Goal: Information Seeking & Learning: Learn about a topic

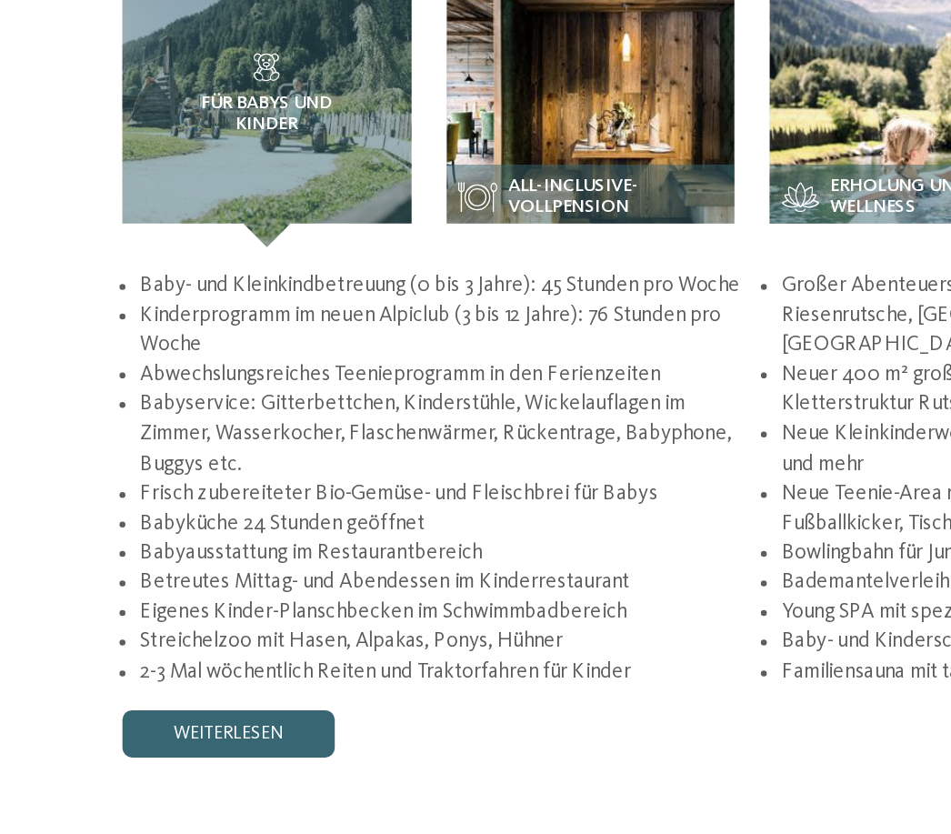
scroll to position [2423, 0]
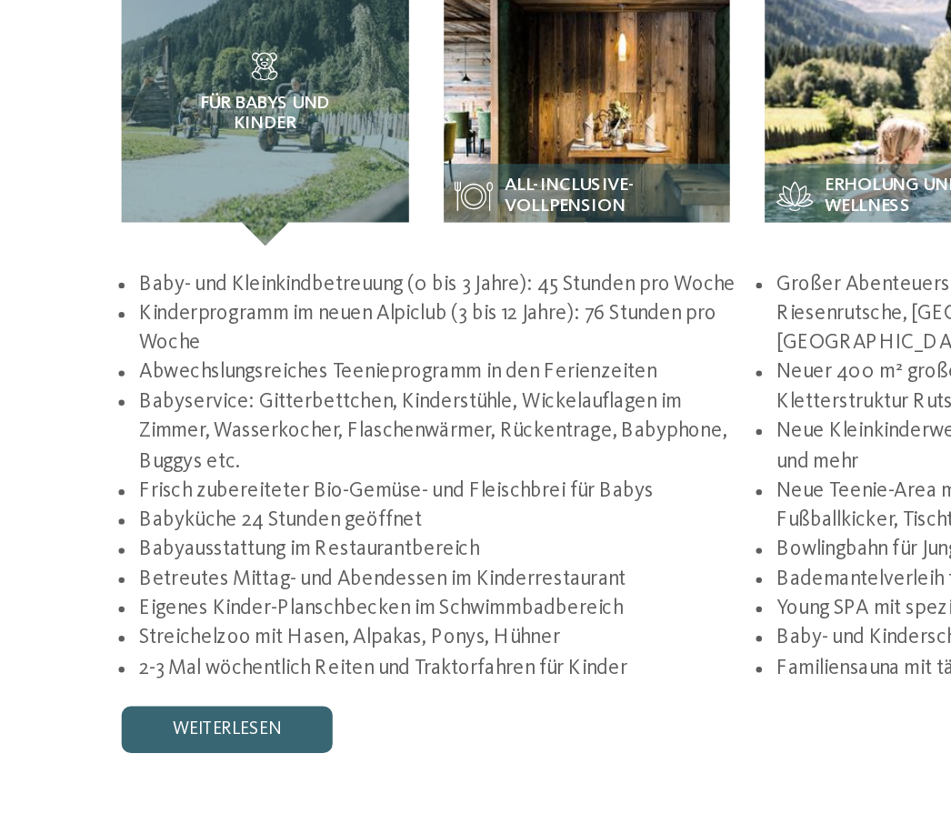
click at [138, 255] on div "Für Babys und Kinder" at bounding box center [176, 344] width 178 height 178
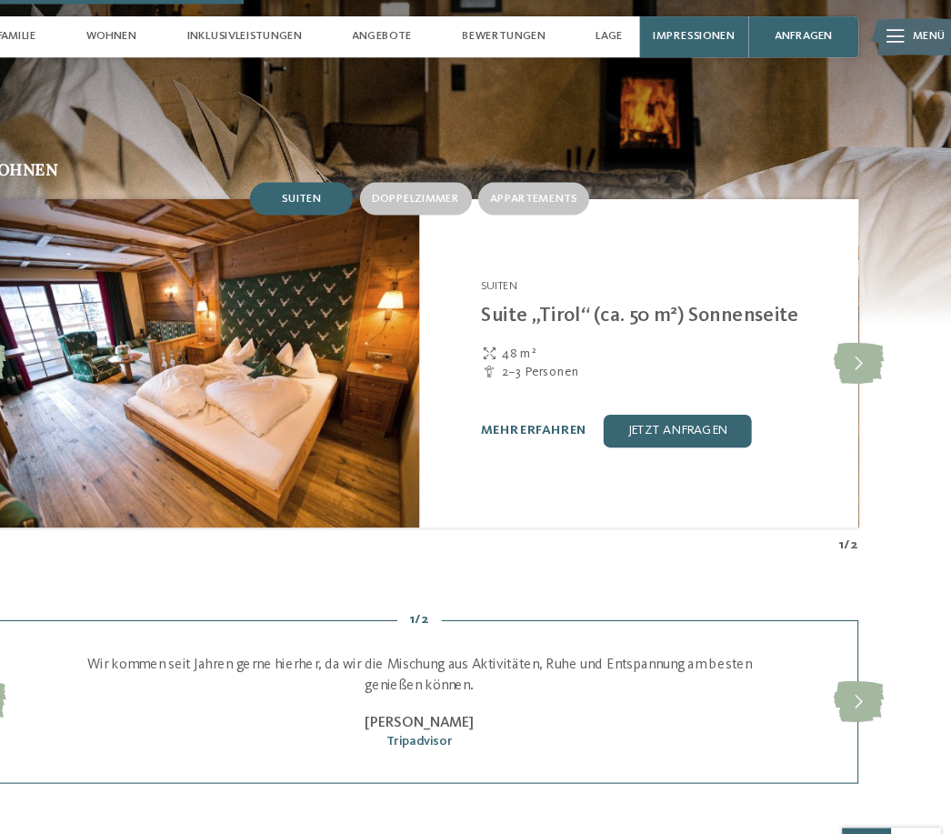
scroll to position [1899, 0]
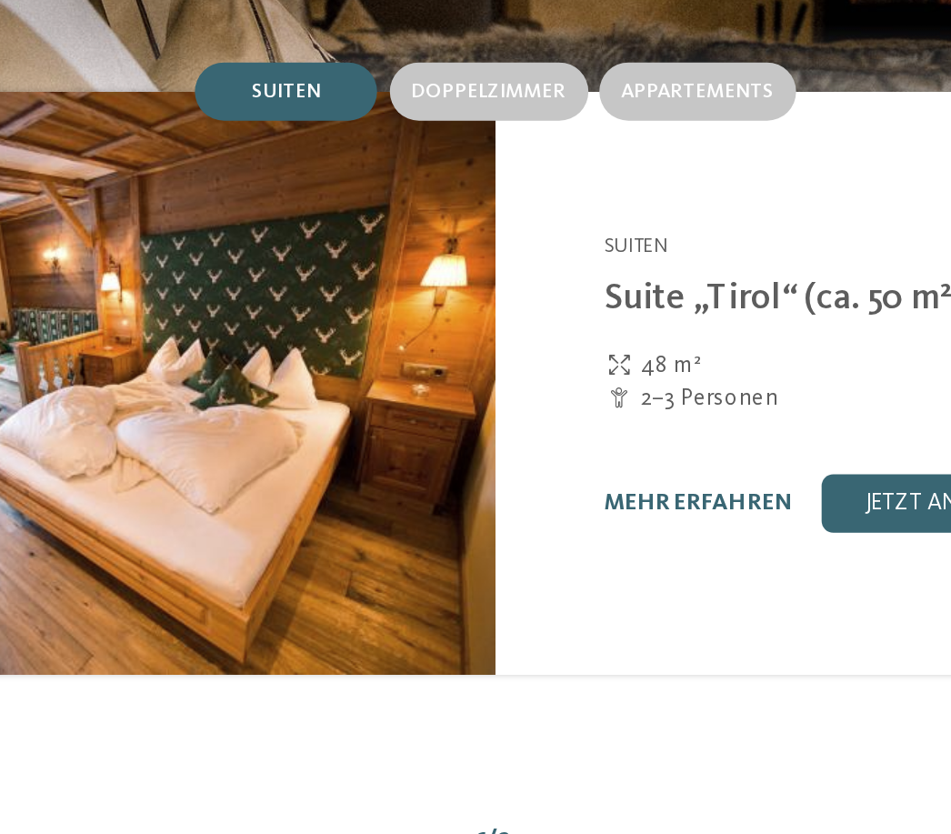
click at [530, 375] on link "mehr erfahren" at bounding box center [577, 381] width 94 height 12
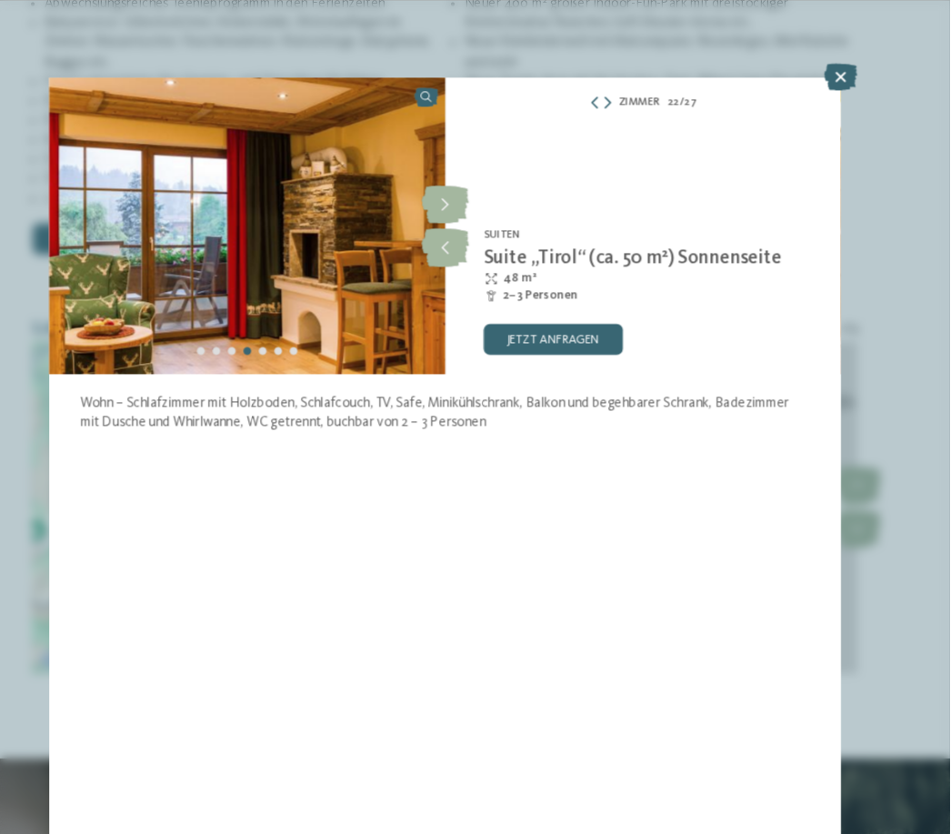
scroll to position [2931, 0]
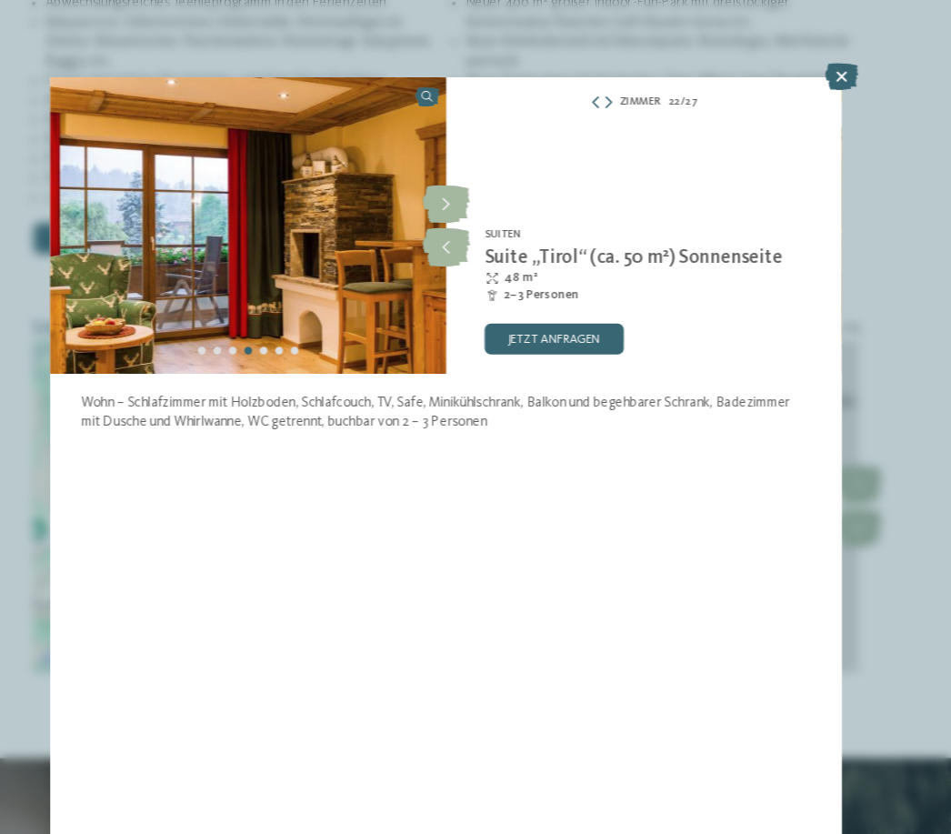
click at [833, 64] on icon at bounding box center [848, 71] width 31 height 25
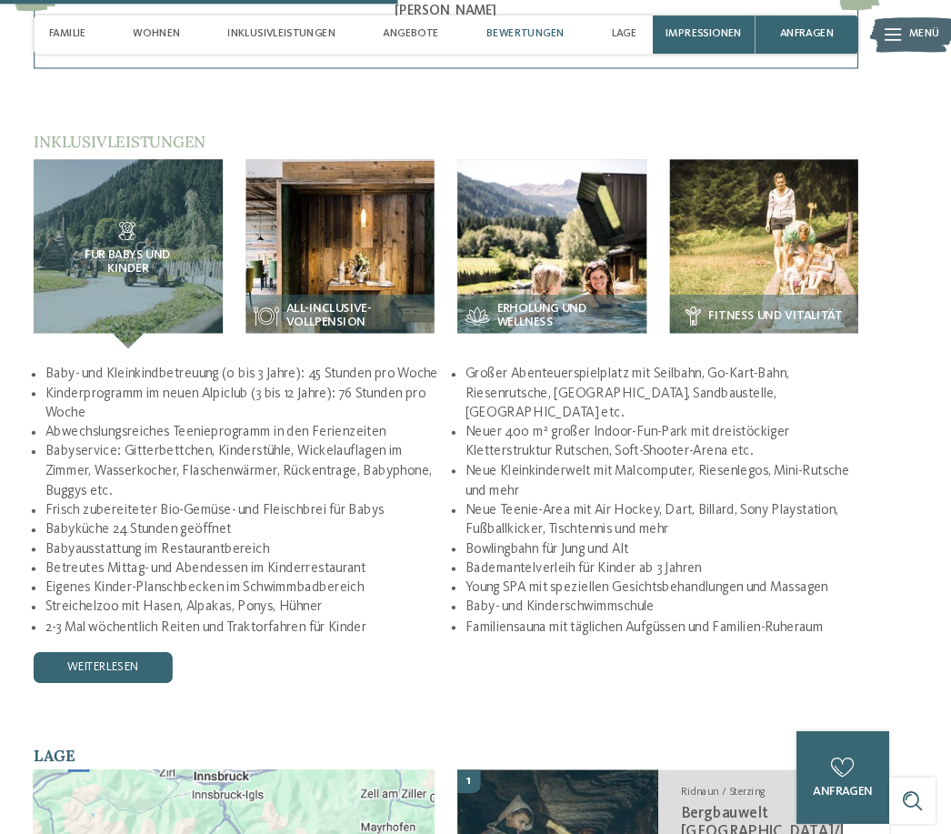
scroll to position [2527, 0]
click at [287, 226] on img at bounding box center [376, 239] width 178 height 178
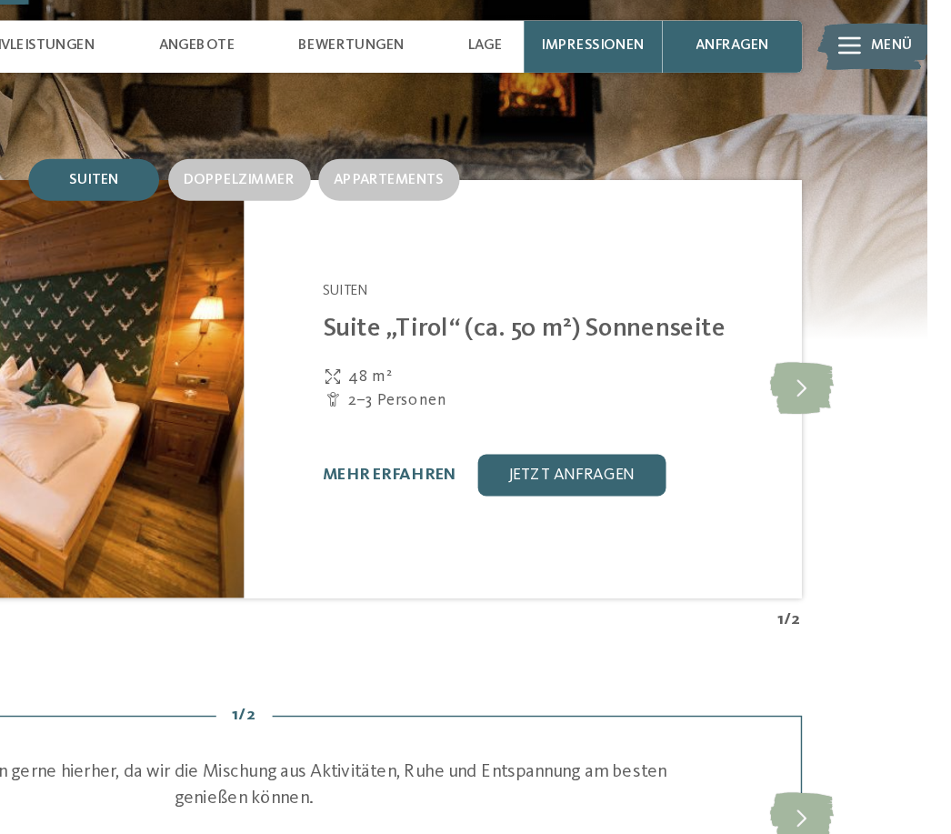
scroll to position [1933, 0]
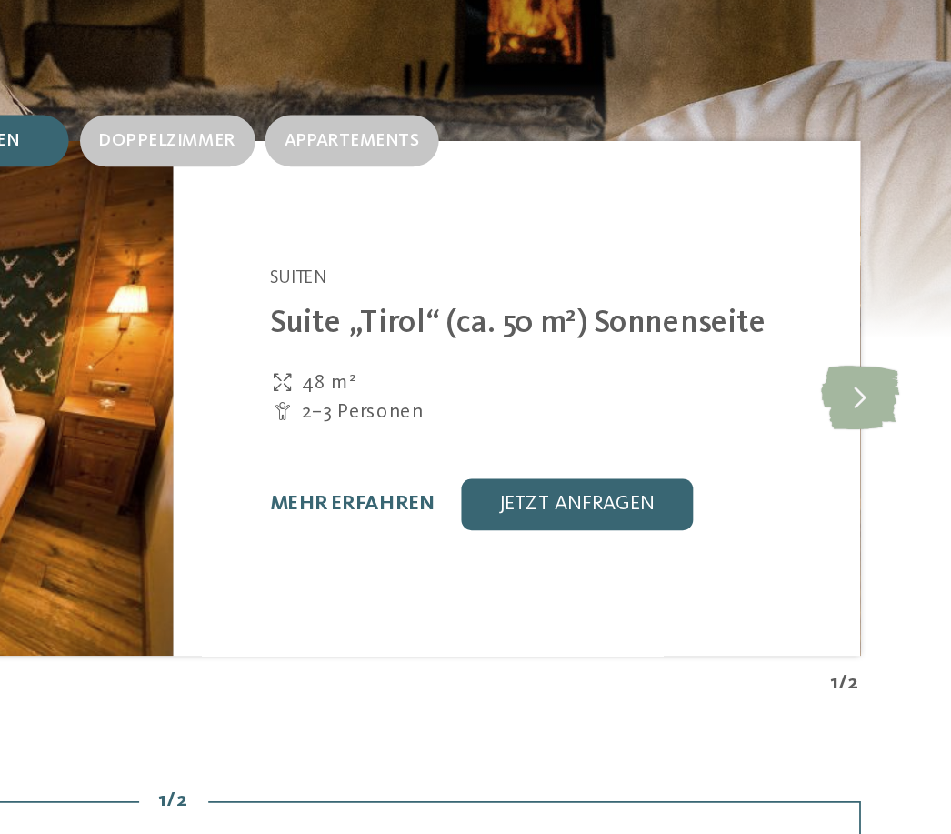
click at [842, 269] on icon at bounding box center [864, 287] width 45 height 36
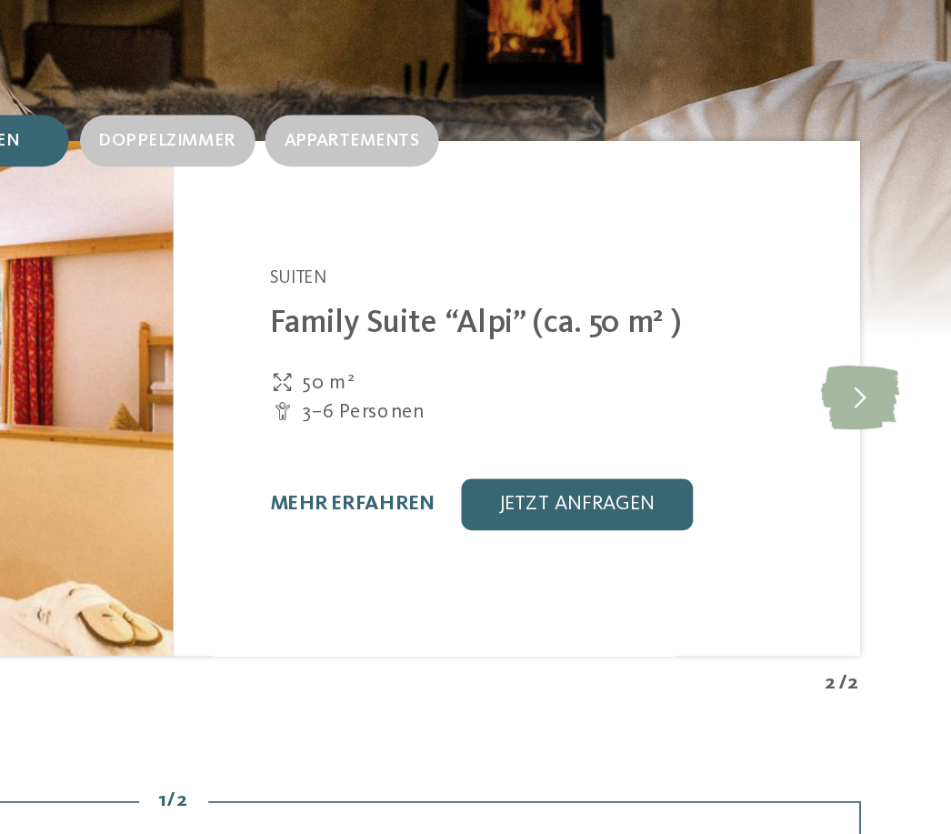
click at [842, 269] on icon at bounding box center [864, 287] width 45 height 36
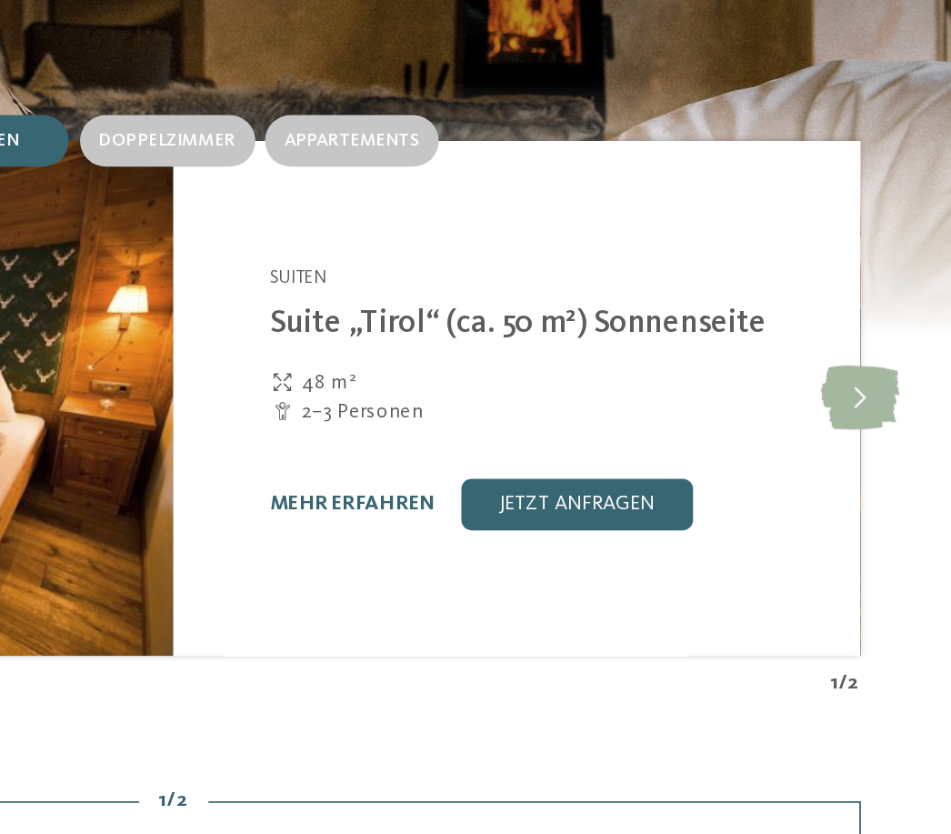
click at [842, 269] on icon at bounding box center [864, 287] width 45 height 36
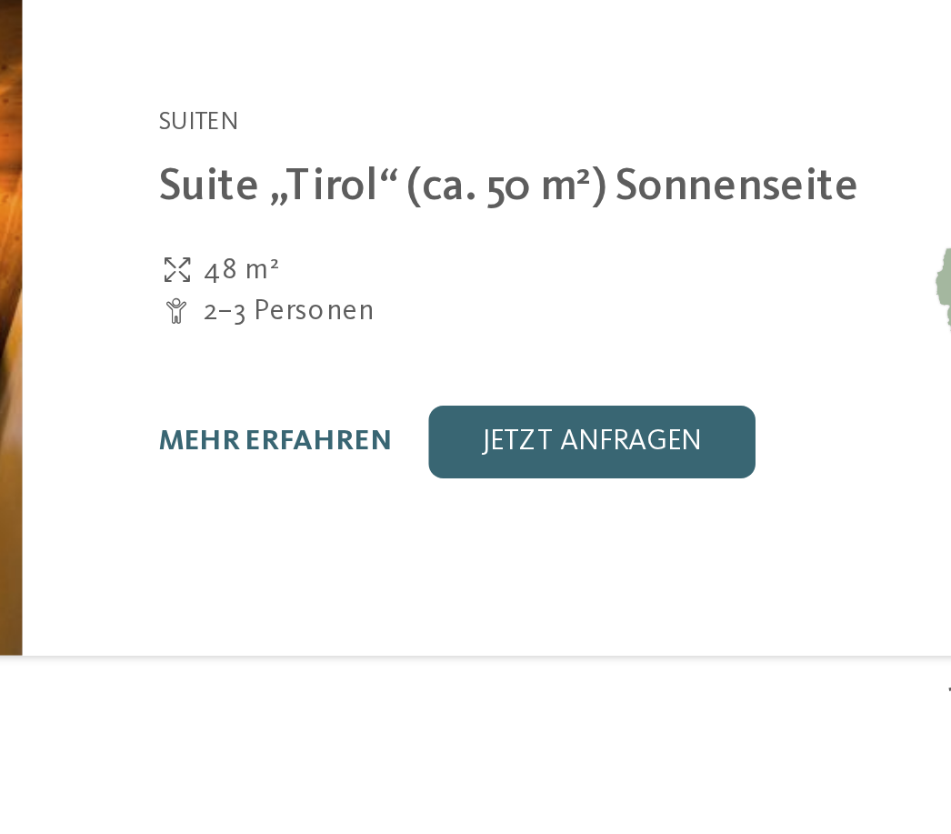
click at [530, 341] on link "mehr erfahren" at bounding box center [577, 347] width 94 height 12
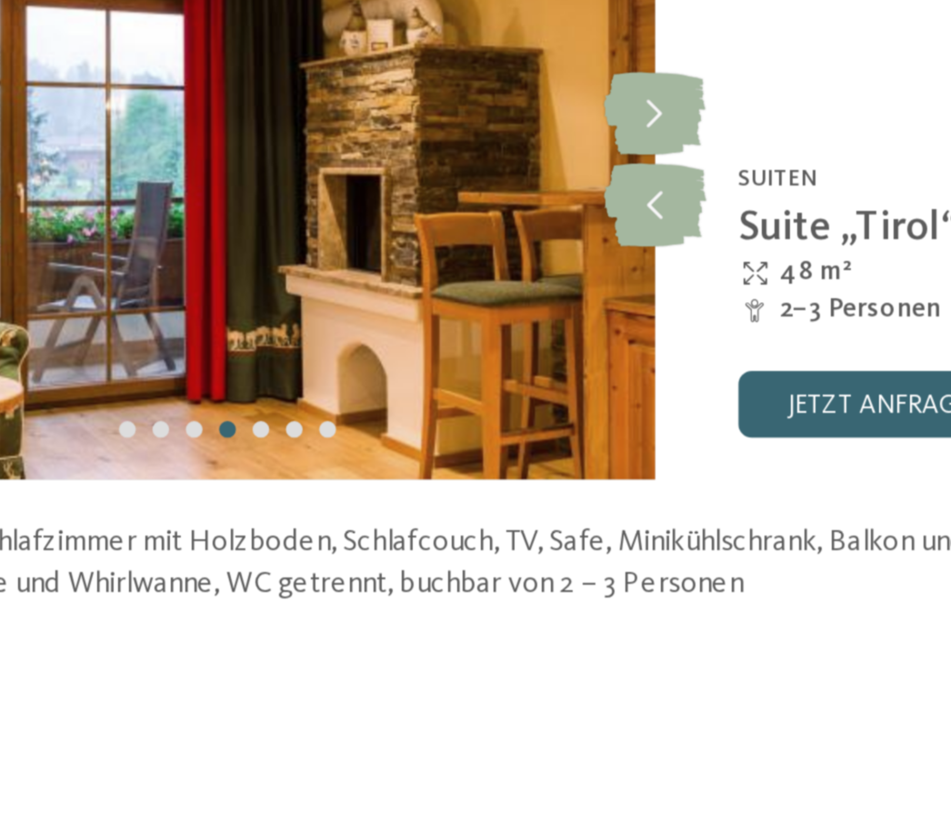
click at [454, 215] on icon at bounding box center [476, 233] width 45 height 36
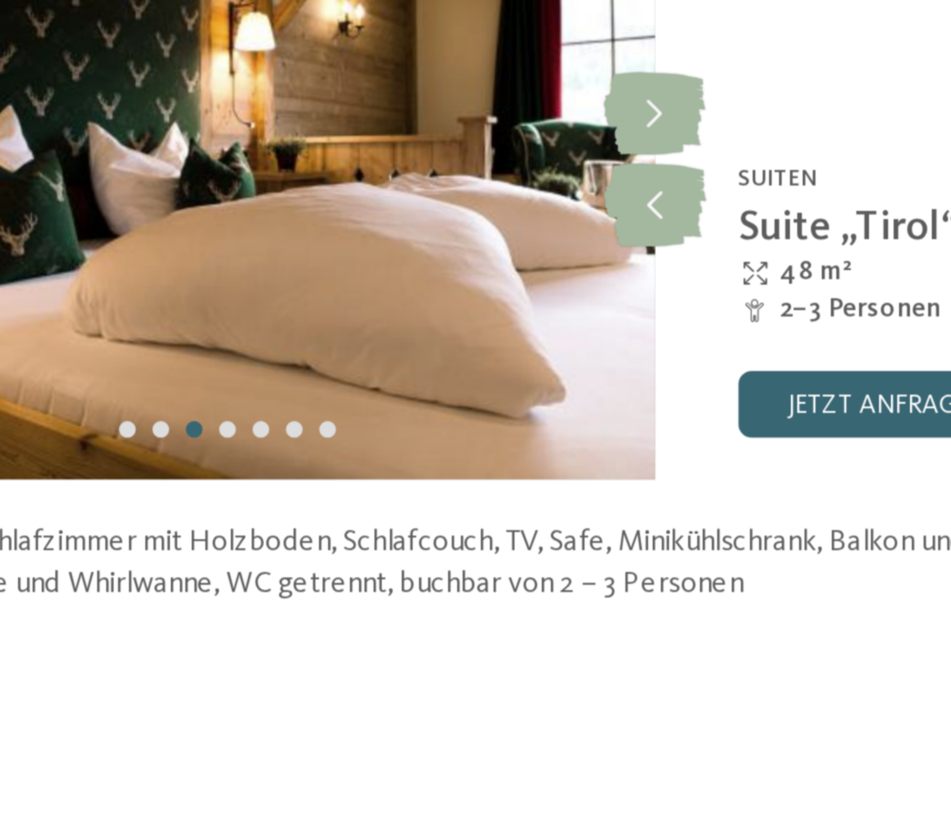
click at [454, 215] on icon at bounding box center [476, 233] width 45 height 36
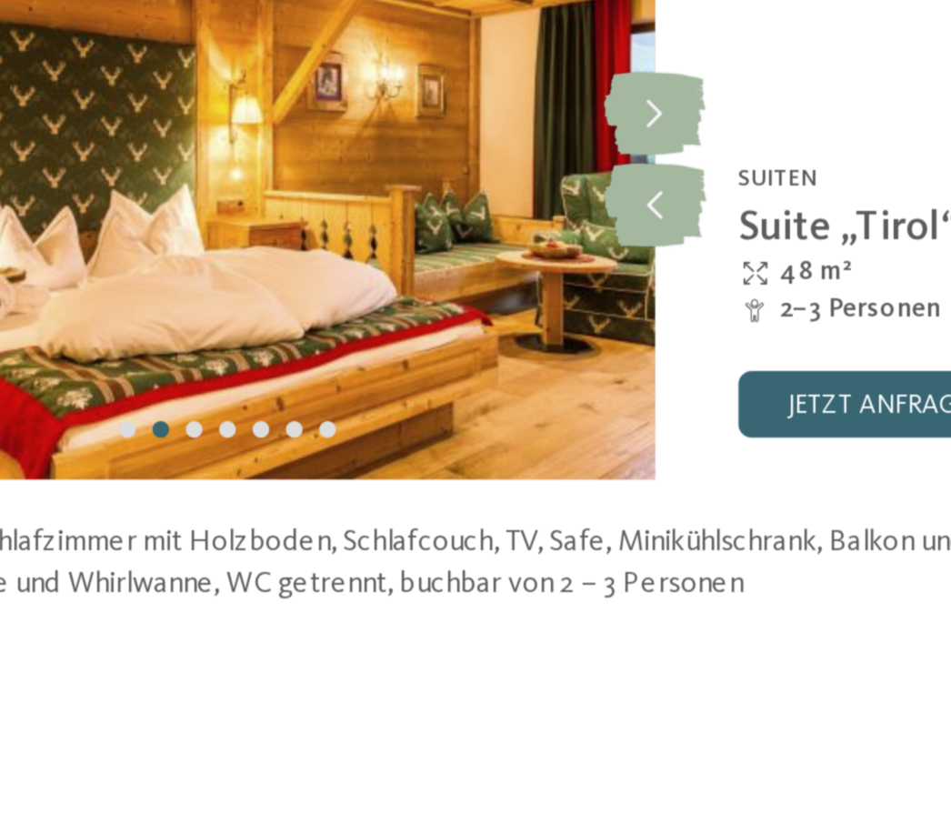
click at [454, 175] on icon at bounding box center [476, 193] width 45 height 36
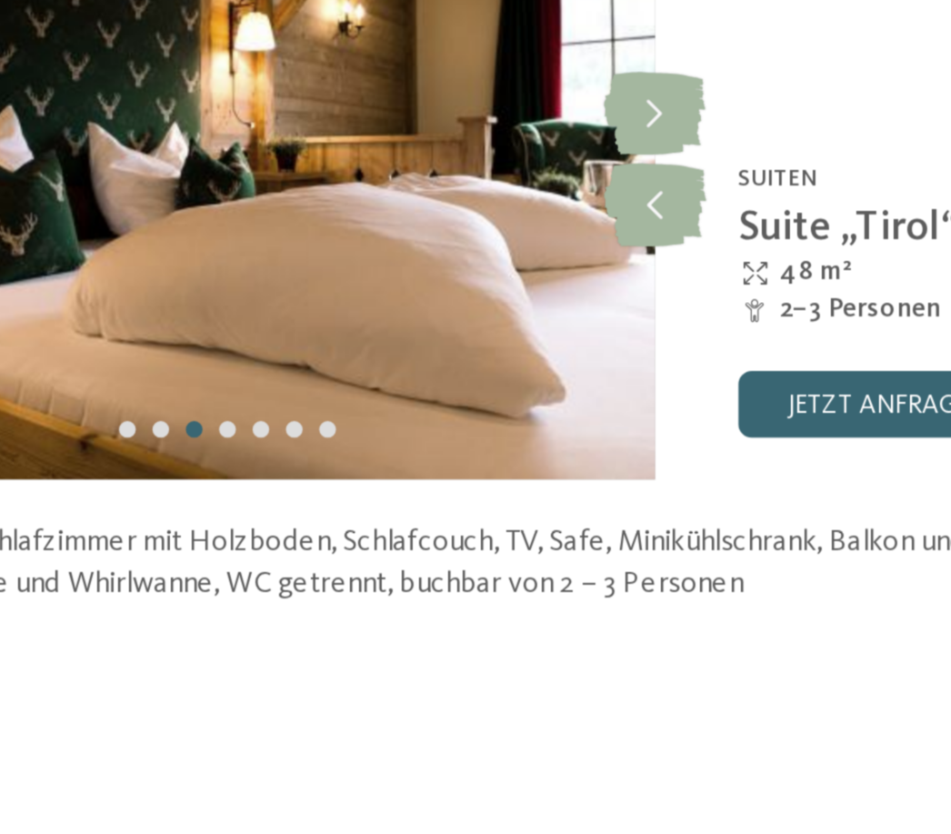
click at [454, 175] on icon at bounding box center [476, 193] width 45 height 36
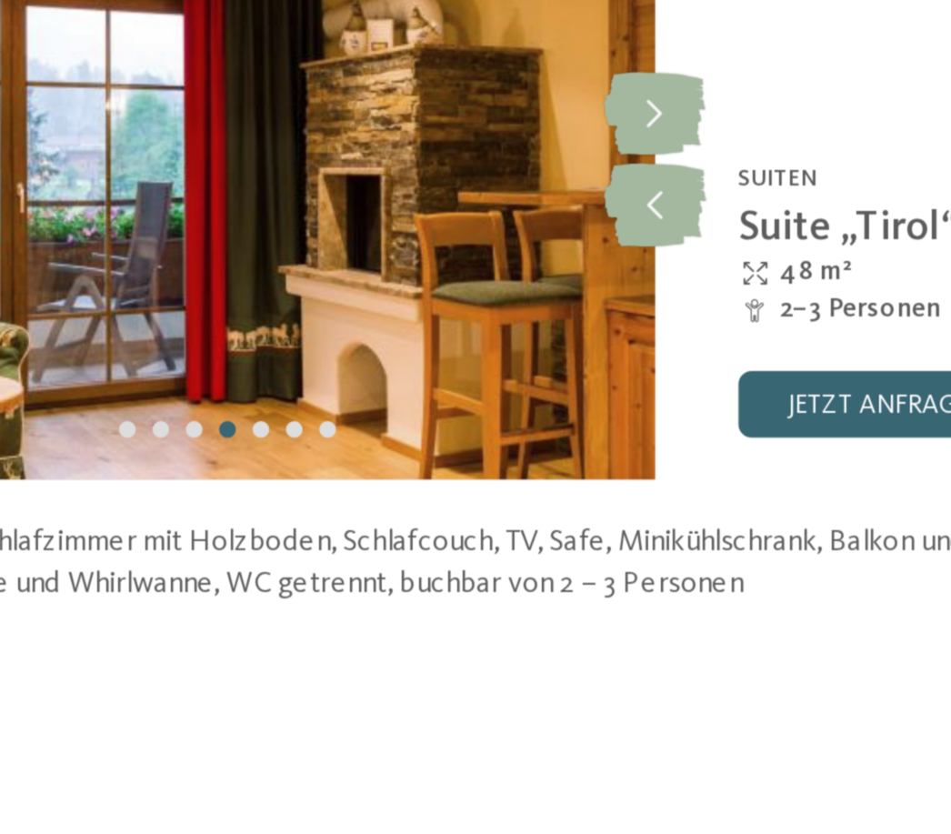
click at [454, 175] on icon at bounding box center [476, 193] width 45 height 36
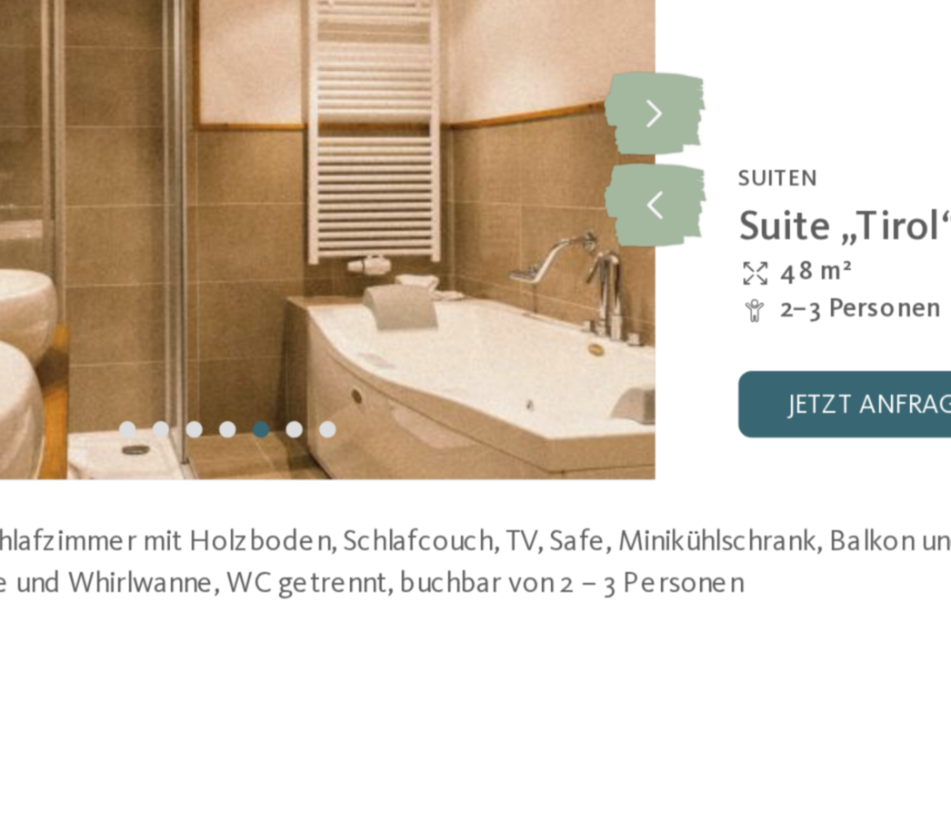
click at [454, 175] on icon at bounding box center [476, 193] width 45 height 36
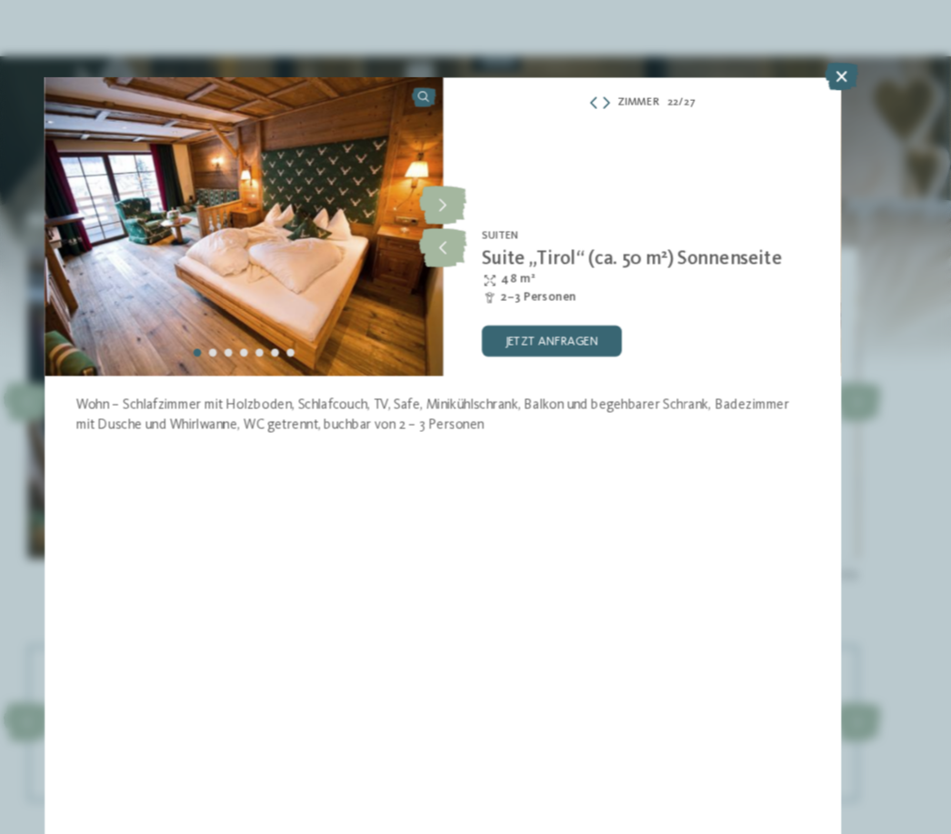
scroll to position [1844, 0]
click at [833, 75] on icon at bounding box center [848, 71] width 31 height 25
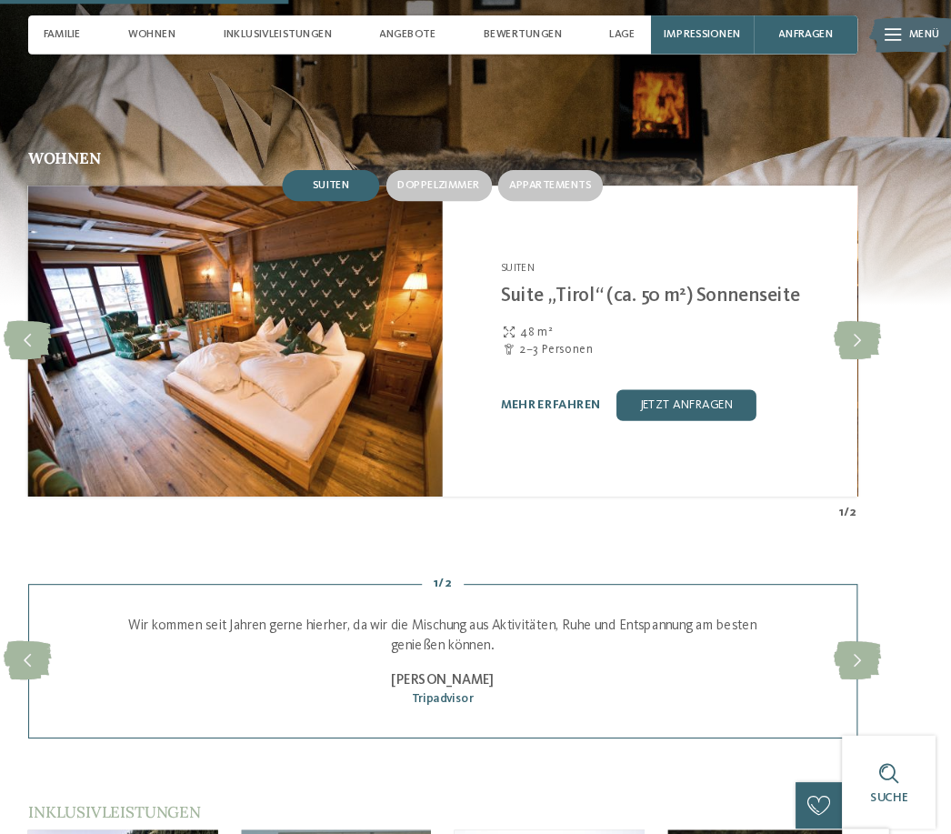
scroll to position [1905, 0]
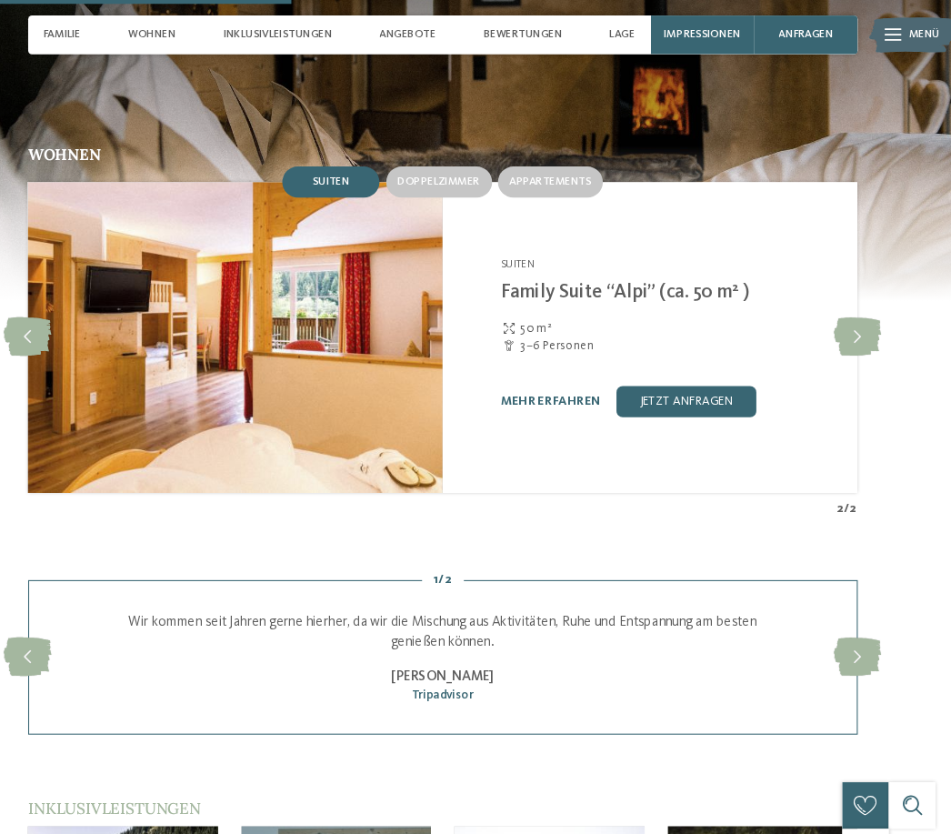
click at [530, 373] on link "mehr erfahren" at bounding box center [577, 375] width 94 height 12
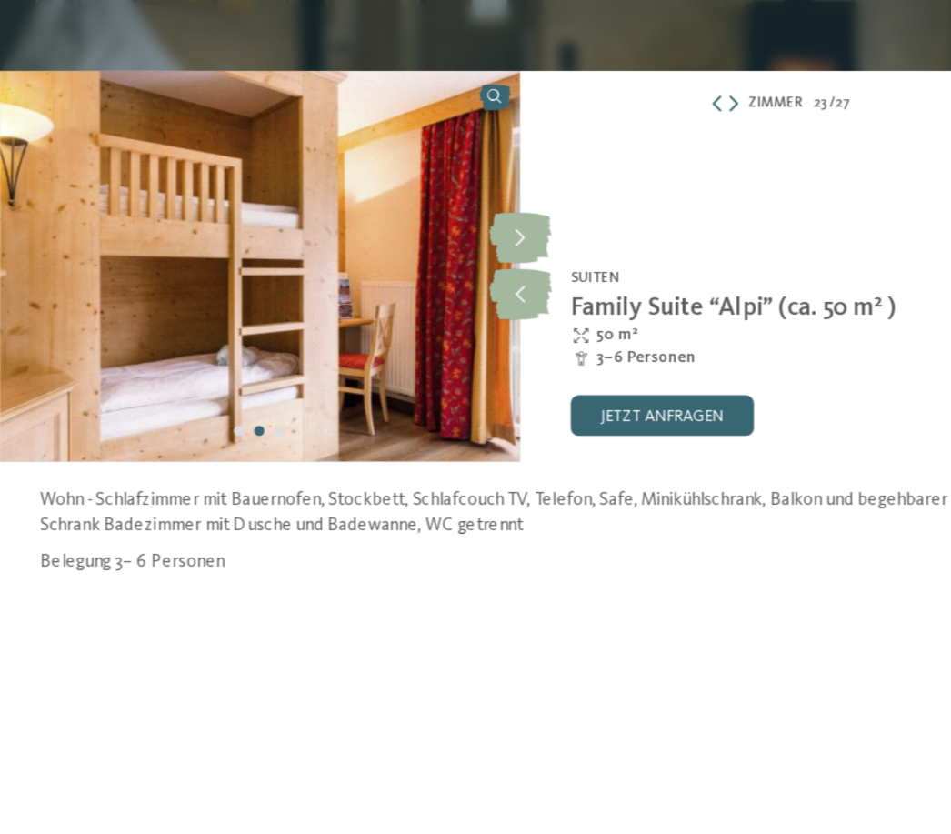
scroll to position [1879, 0]
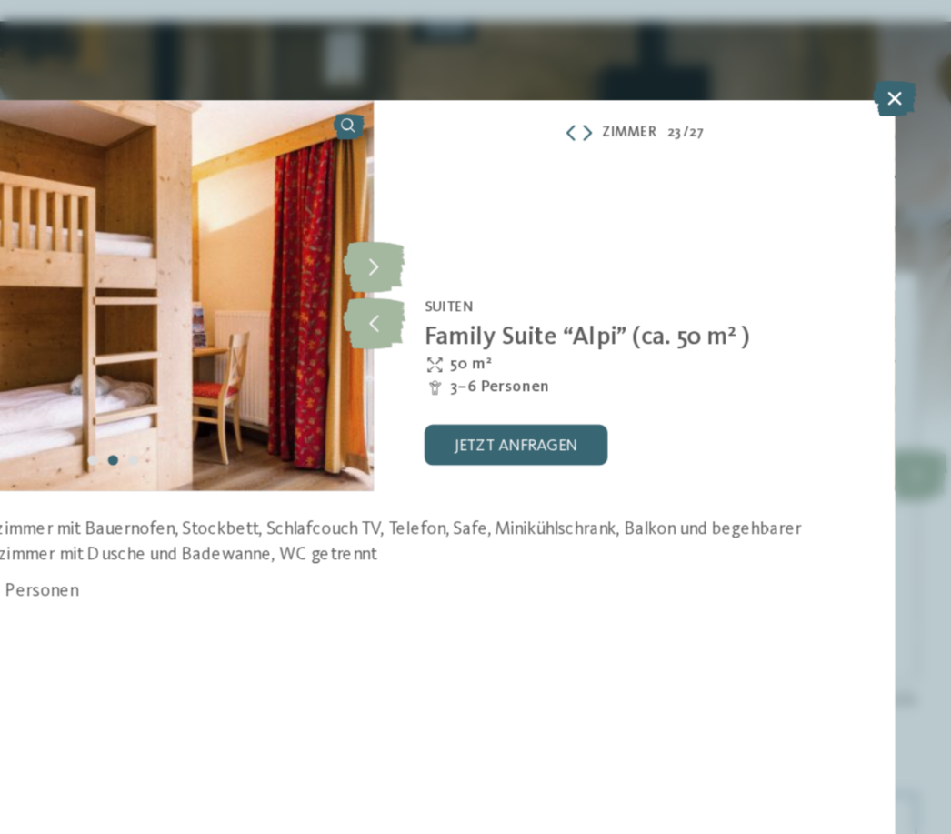
click at [454, 234] on icon at bounding box center [476, 233] width 45 height 36
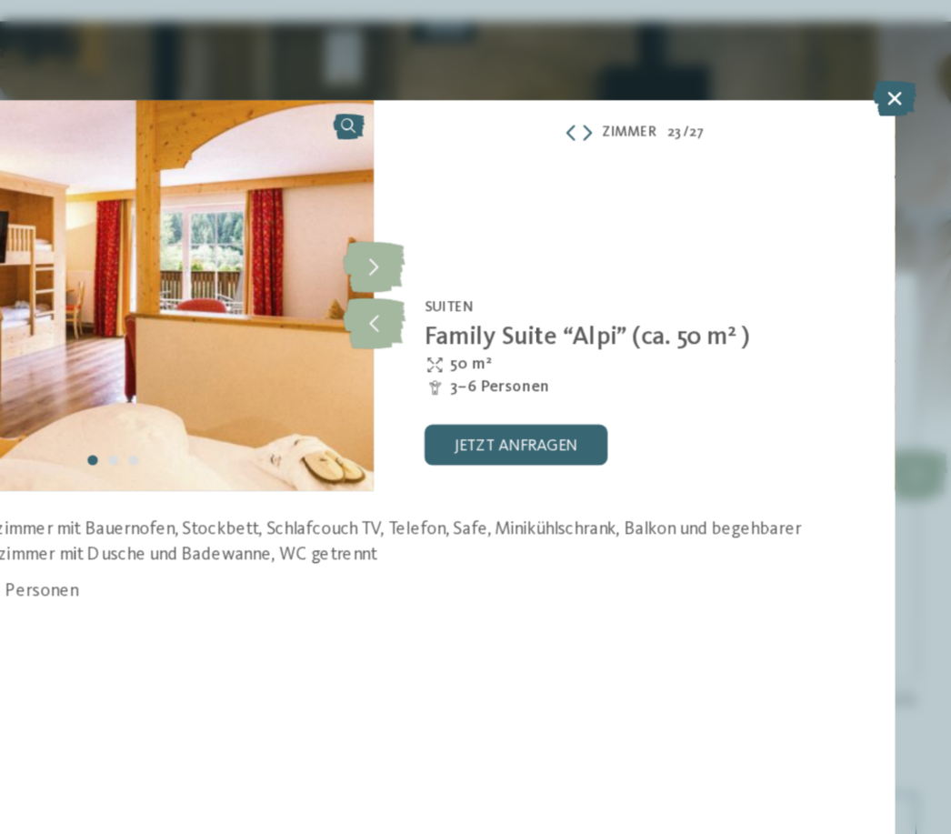
click at [454, 224] on icon at bounding box center [476, 233] width 45 height 36
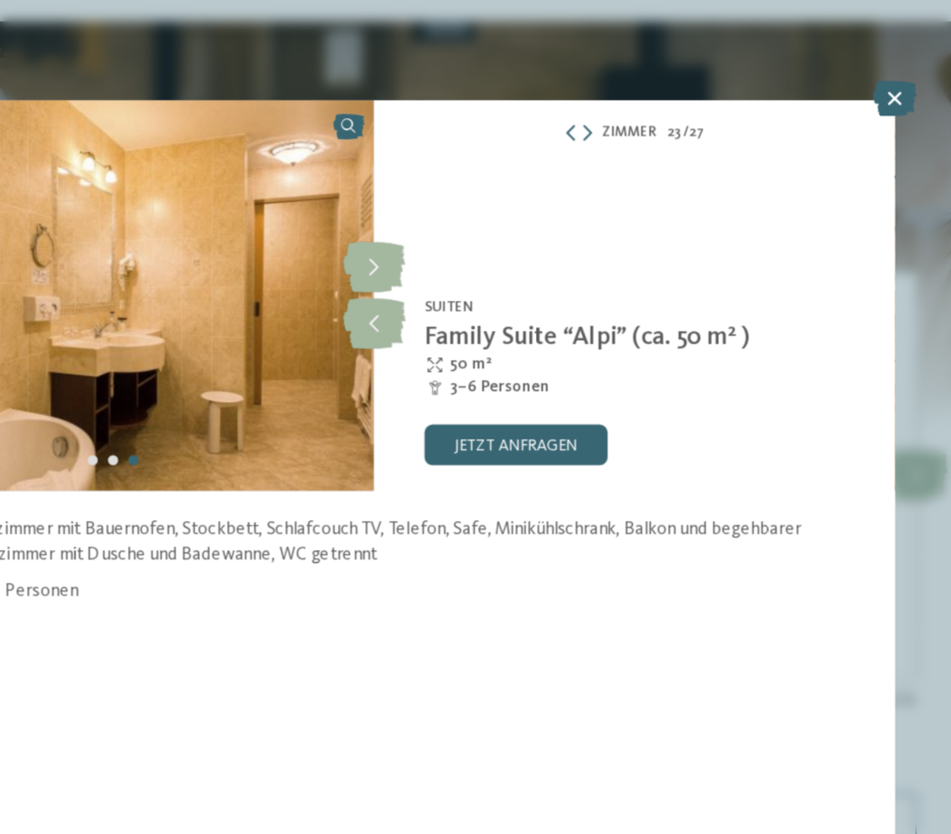
click at [454, 219] on icon at bounding box center [476, 233] width 45 height 36
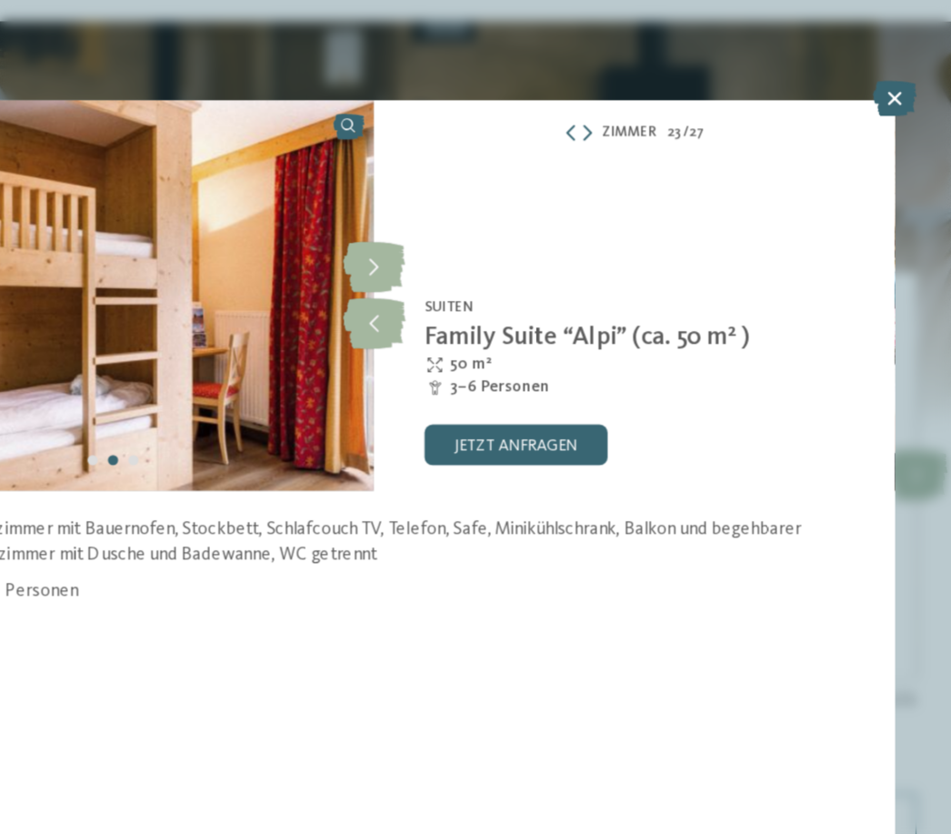
click at [454, 221] on icon at bounding box center [476, 233] width 45 height 36
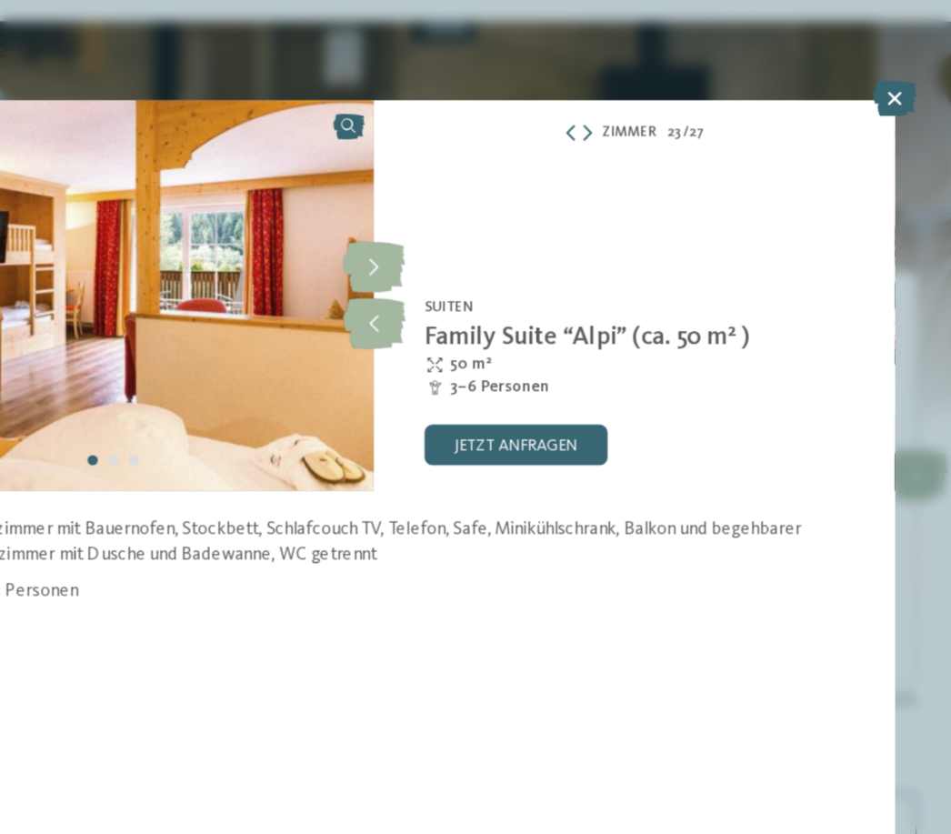
click at [454, 189] on icon at bounding box center [476, 193] width 45 height 36
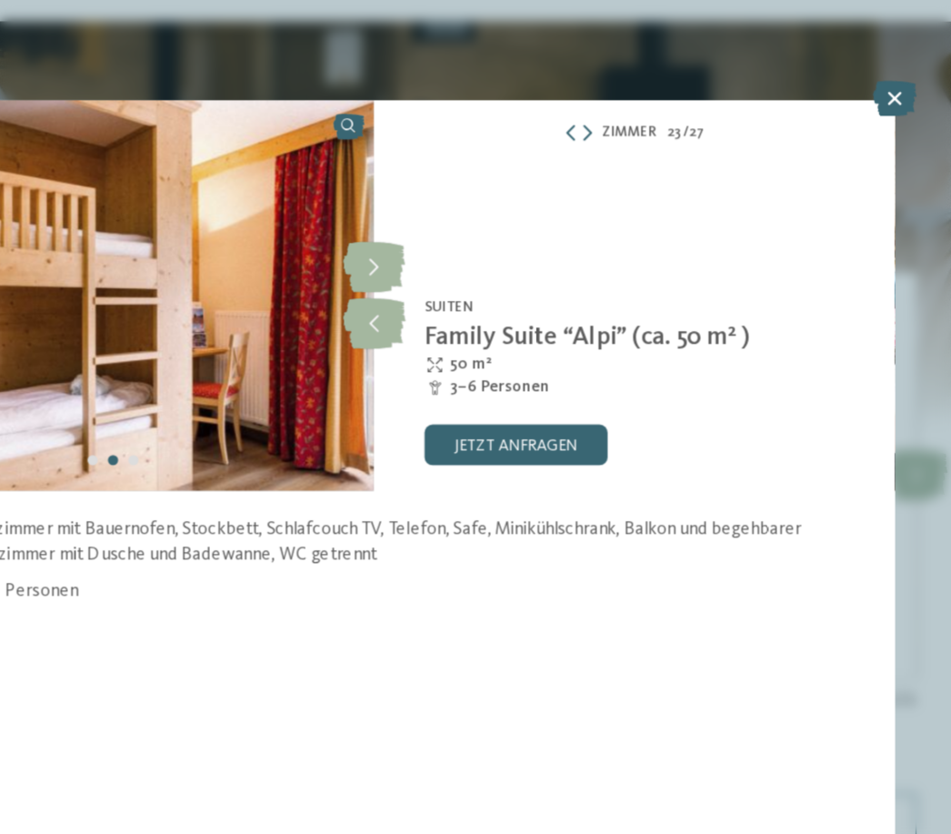
click at [454, 181] on icon at bounding box center [476, 193] width 45 height 36
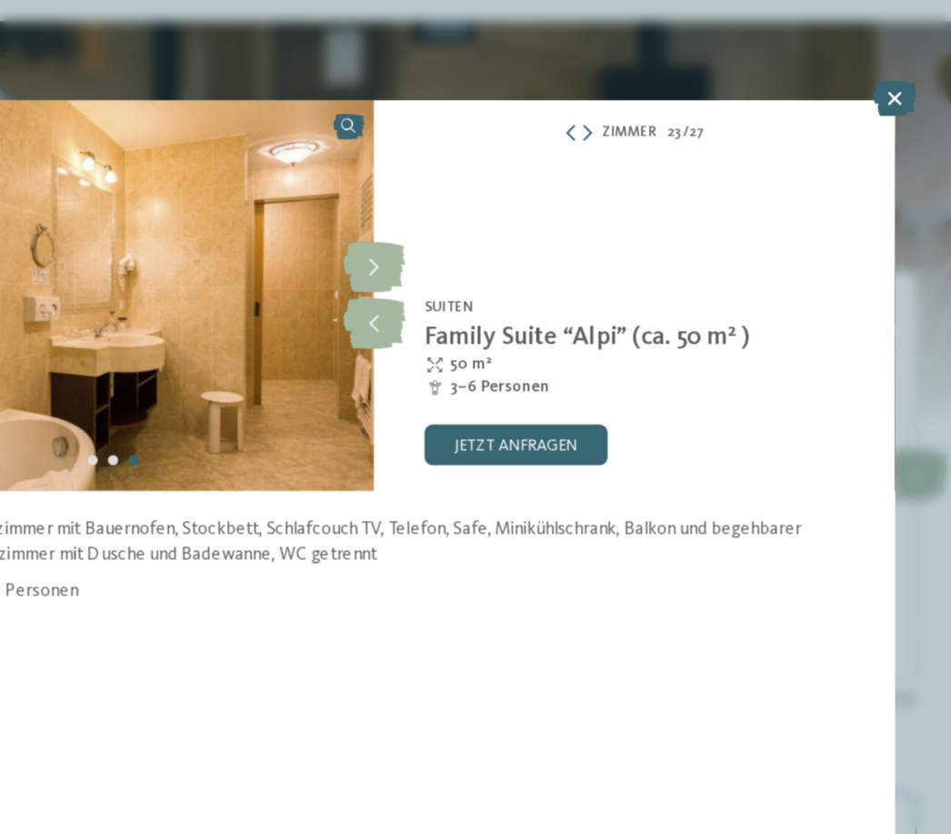
click at [454, 185] on icon at bounding box center [476, 193] width 45 height 36
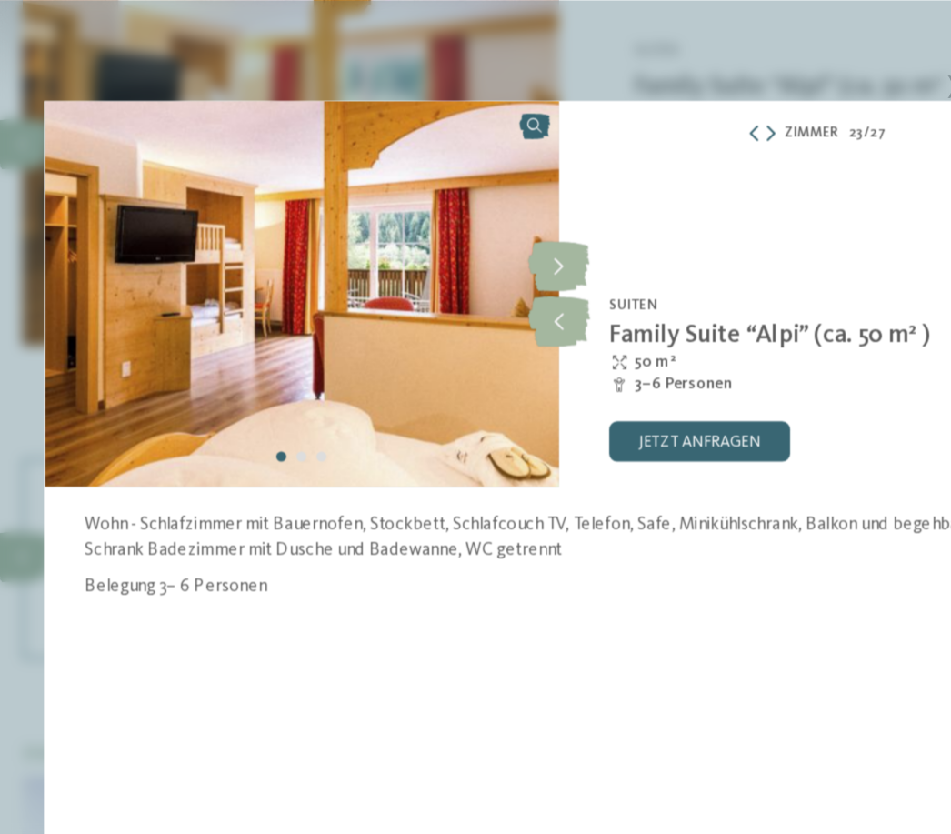
scroll to position [2108, 0]
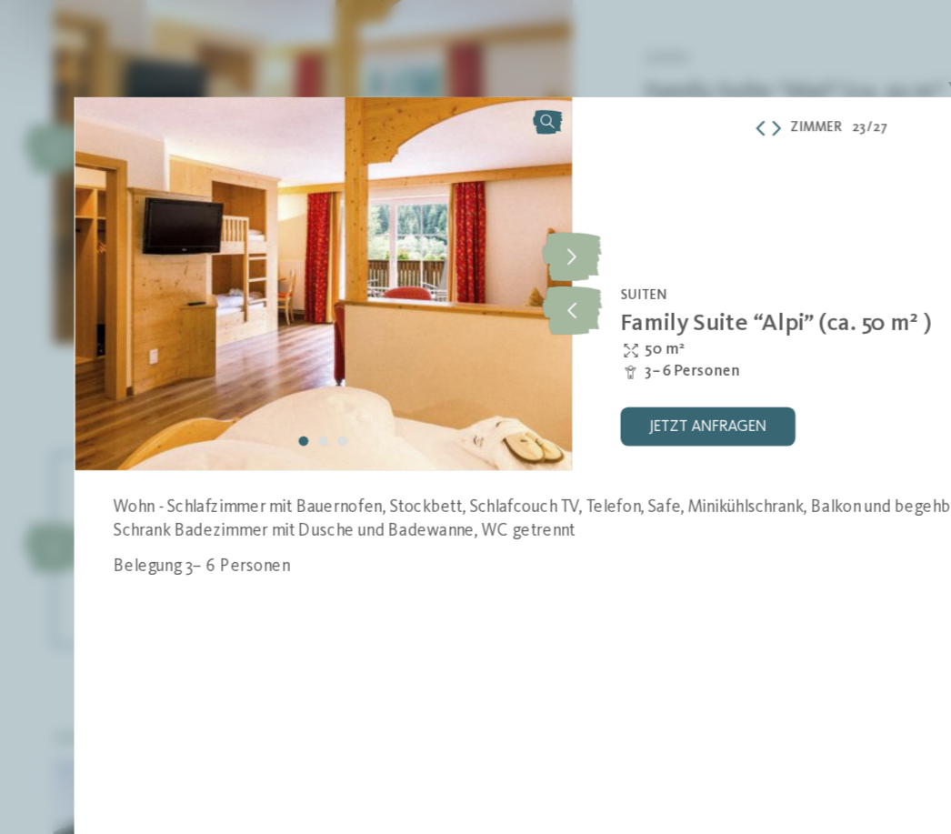
click at [454, 183] on icon at bounding box center [476, 193] width 45 height 36
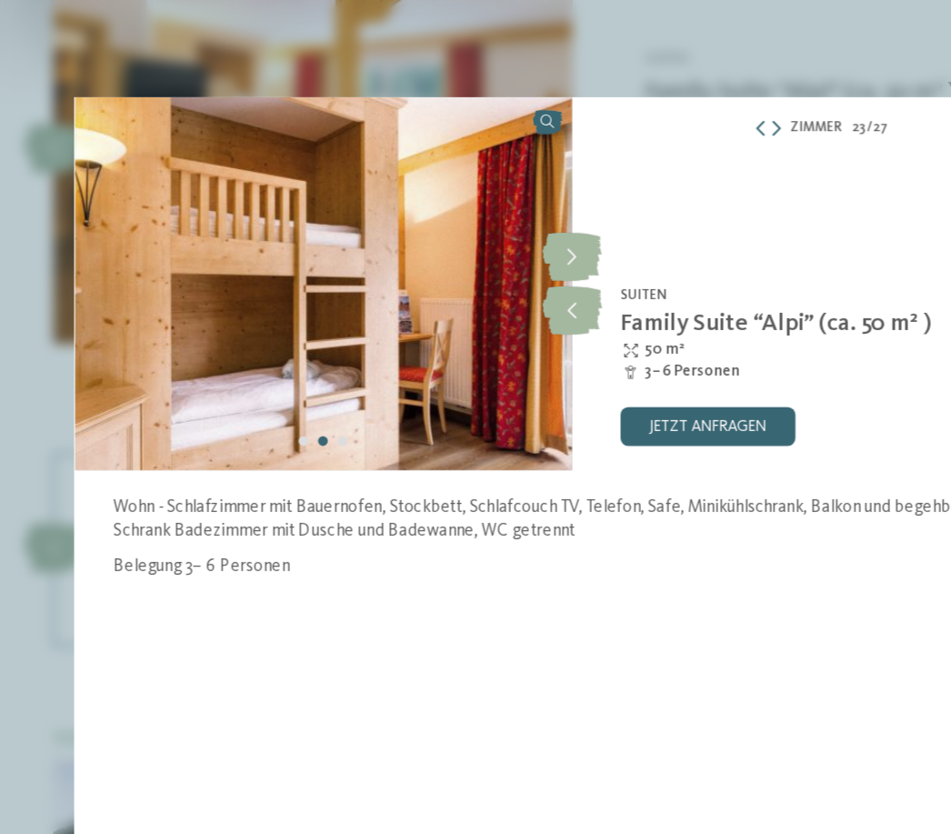
click at [454, 197] on icon at bounding box center [476, 193] width 45 height 36
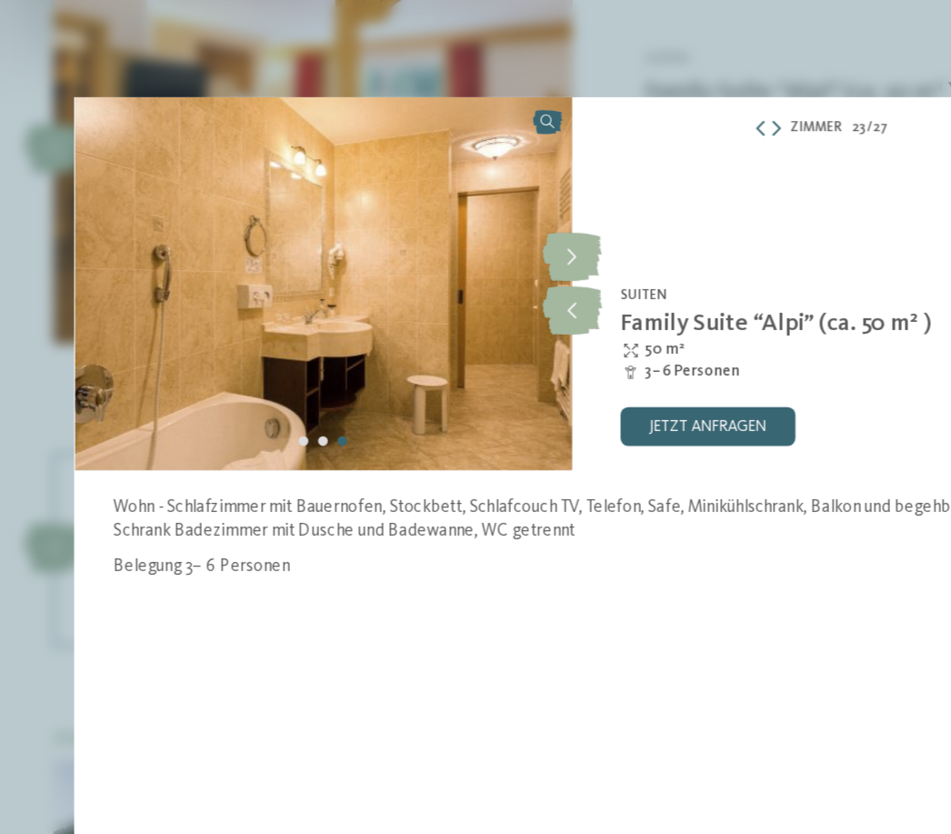
click at [454, 187] on icon at bounding box center [476, 193] width 45 height 36
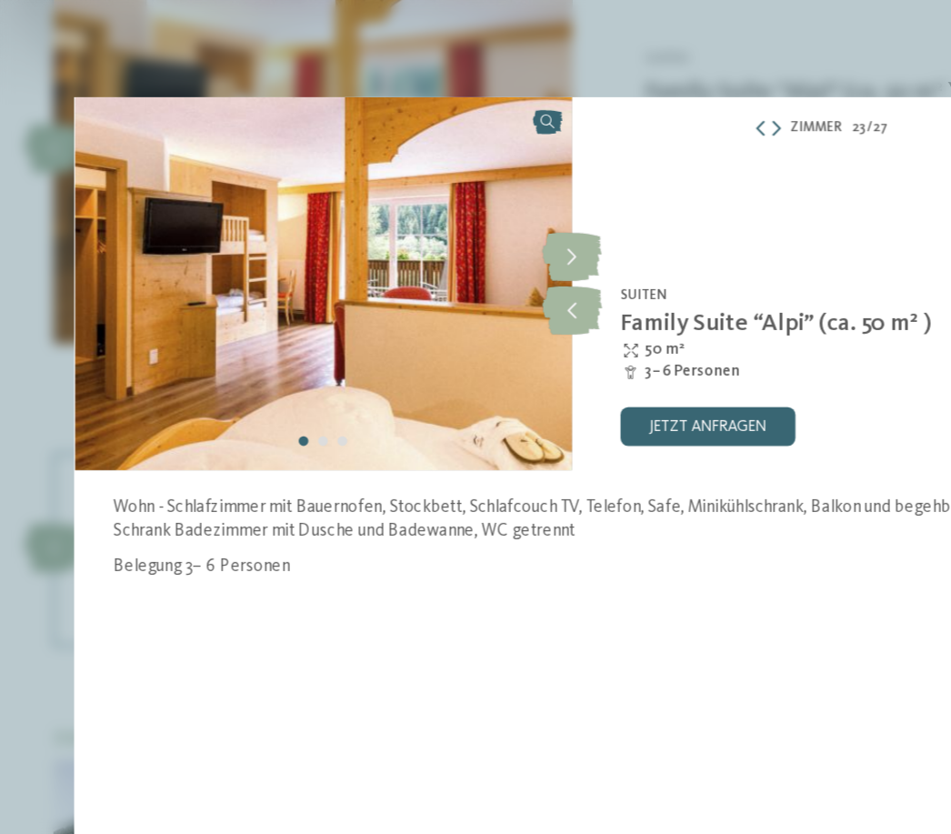
click at [454, 193] on icon at bounding box center [476, 193] width 45 height 36
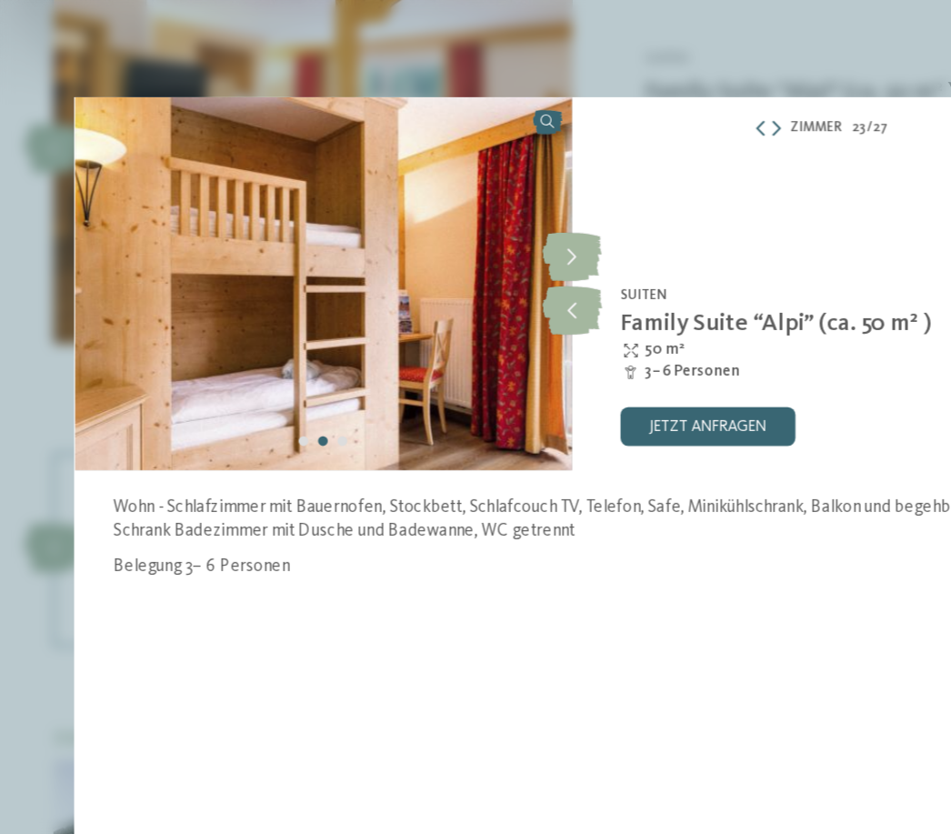
click at [454, 197] on icon at bounding box center [476, 193] width 45 height 36
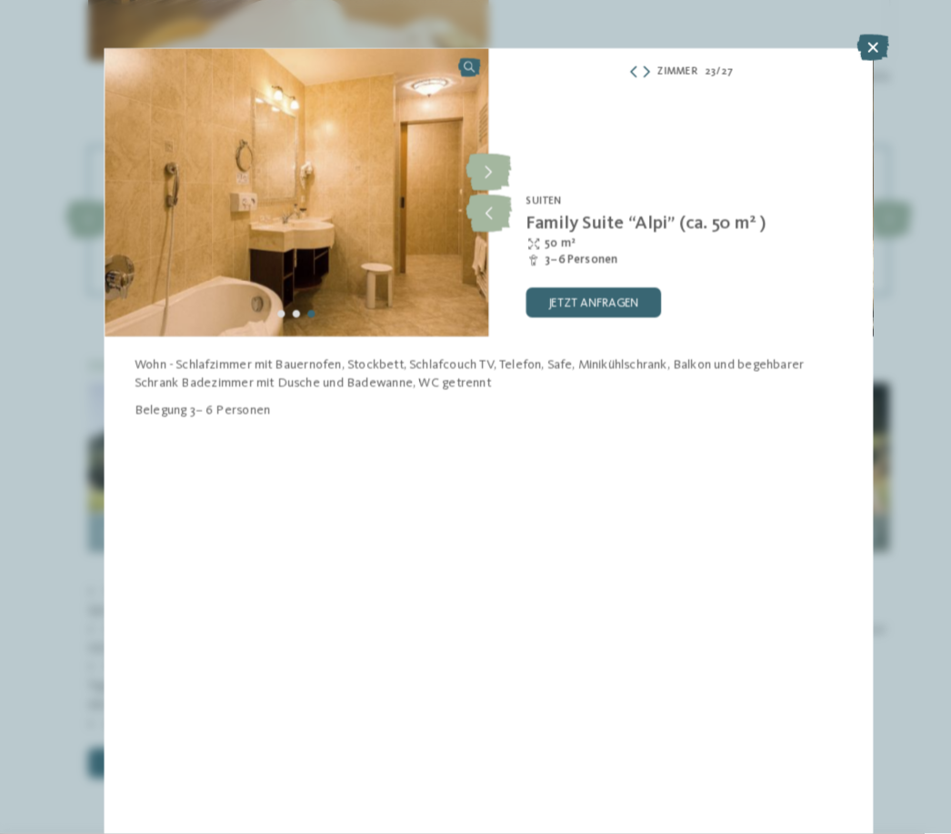
scroll to position [2281, 0]
click at [817, 73] on div "Alpura Retreat [GEOGRAPHIC_DATA] - [GEOGRAPHIC_DATA] Suiten Family Suite “Alpi”…" at bounding box center [661, 212] width 373 height 279
click at [833, 59] on icon at bounding box center [848, 71] width 31 height 25
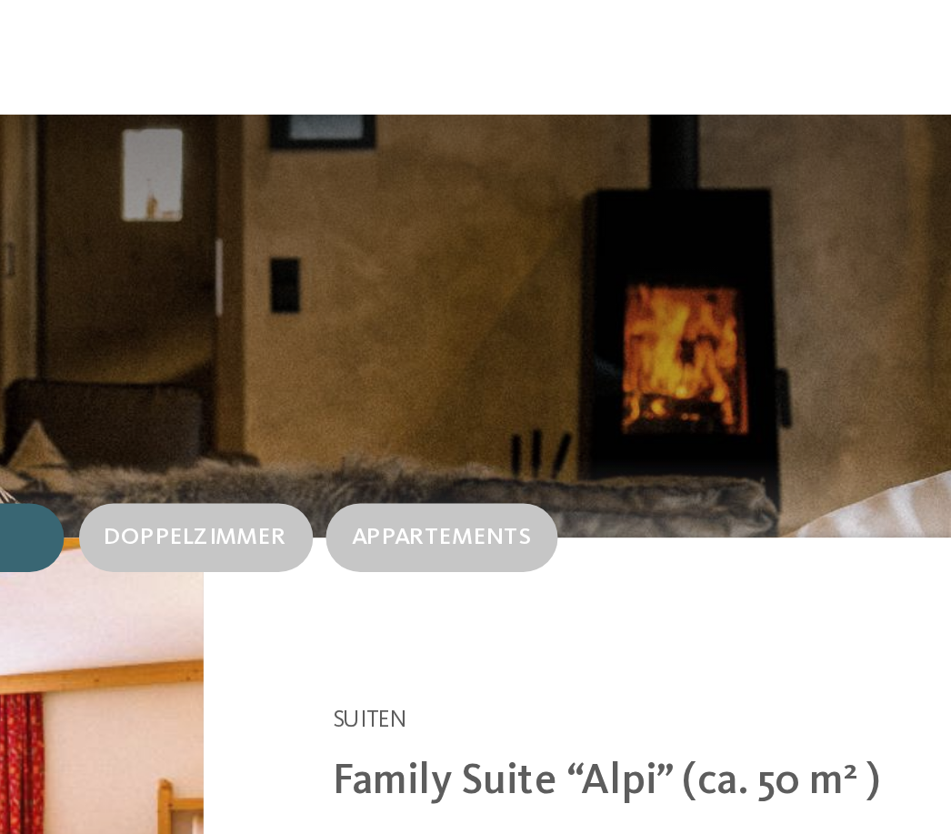
scroll to position [1445, 0]
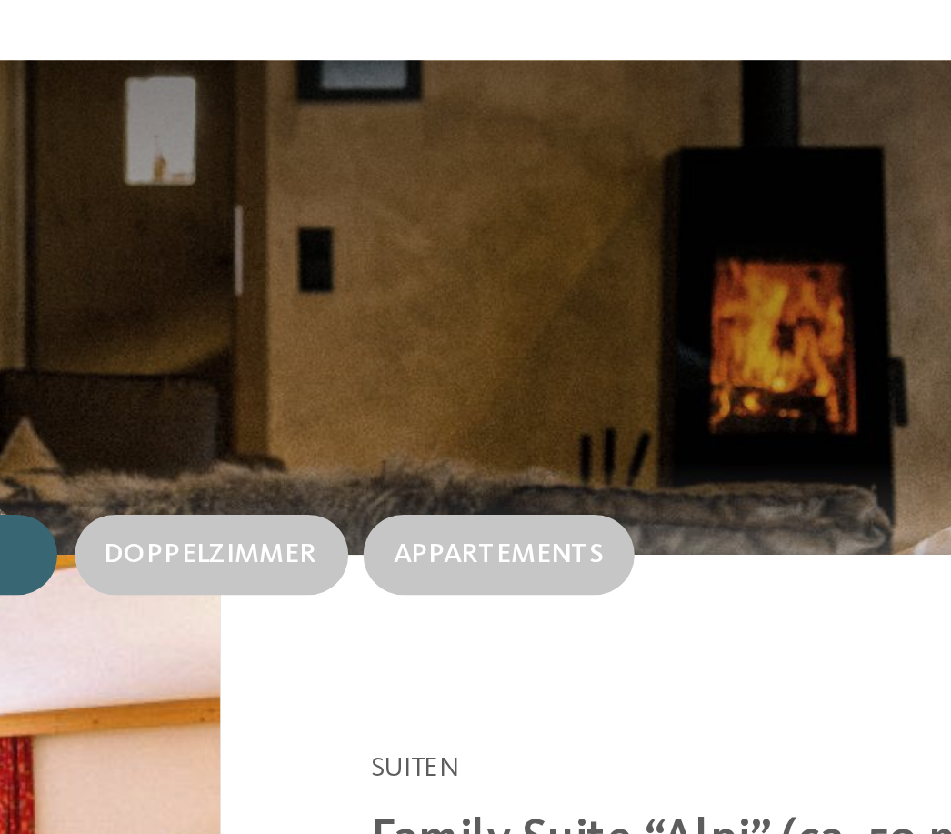
click at [538, 625] on span "Appartements" at bounding box center [576, 630] width 76 height 11
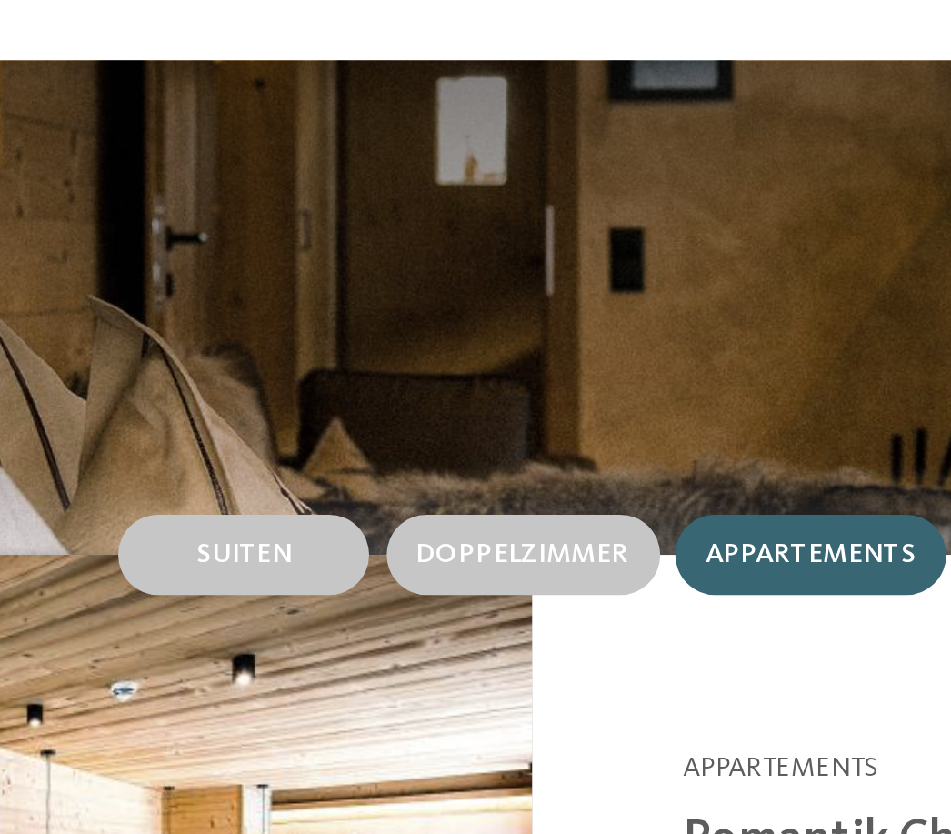
click at [354, 625] on span "Suiten" at bounding box center [371, 630] width 35 height 11
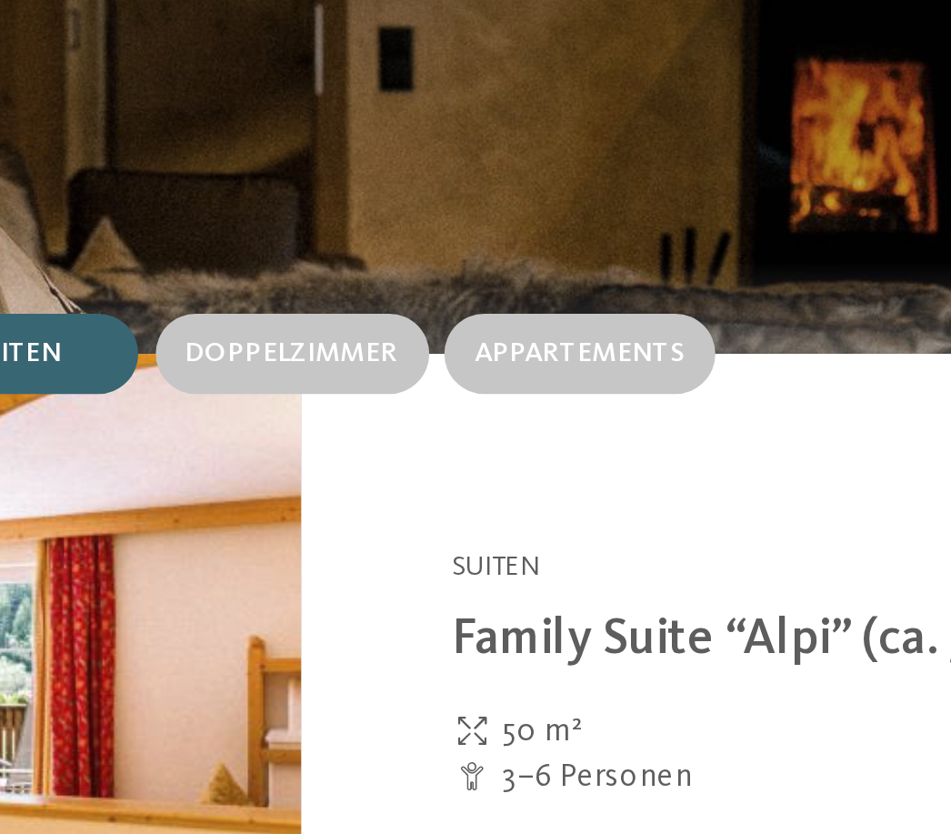
click at [538, 625] on span "Appartements" at bounding box center [576, 630] width 76 height 11
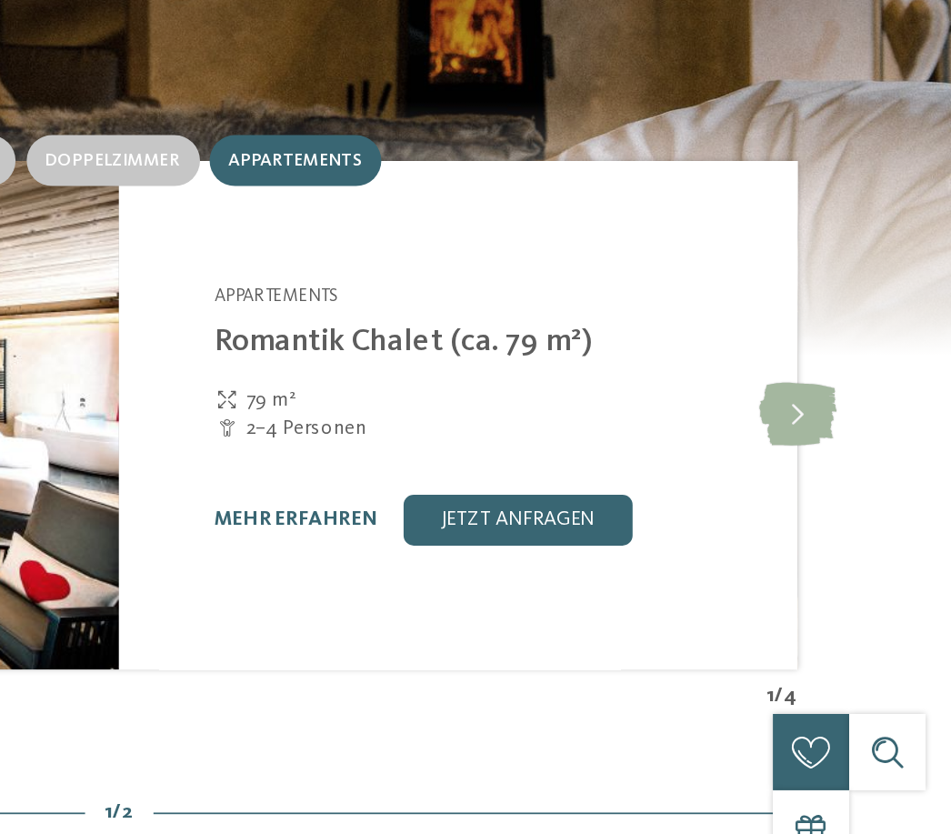
scroll to position [1661, 0]
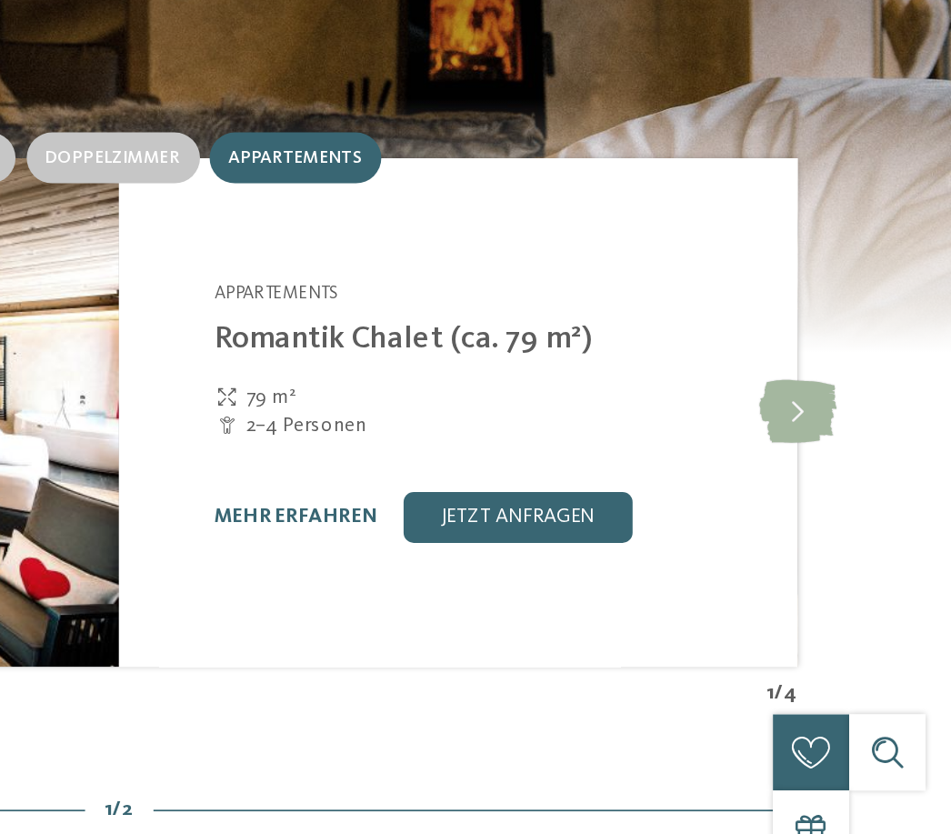
click at [842, 541] on icon at bounding box center [864, 559] width 45 height 36
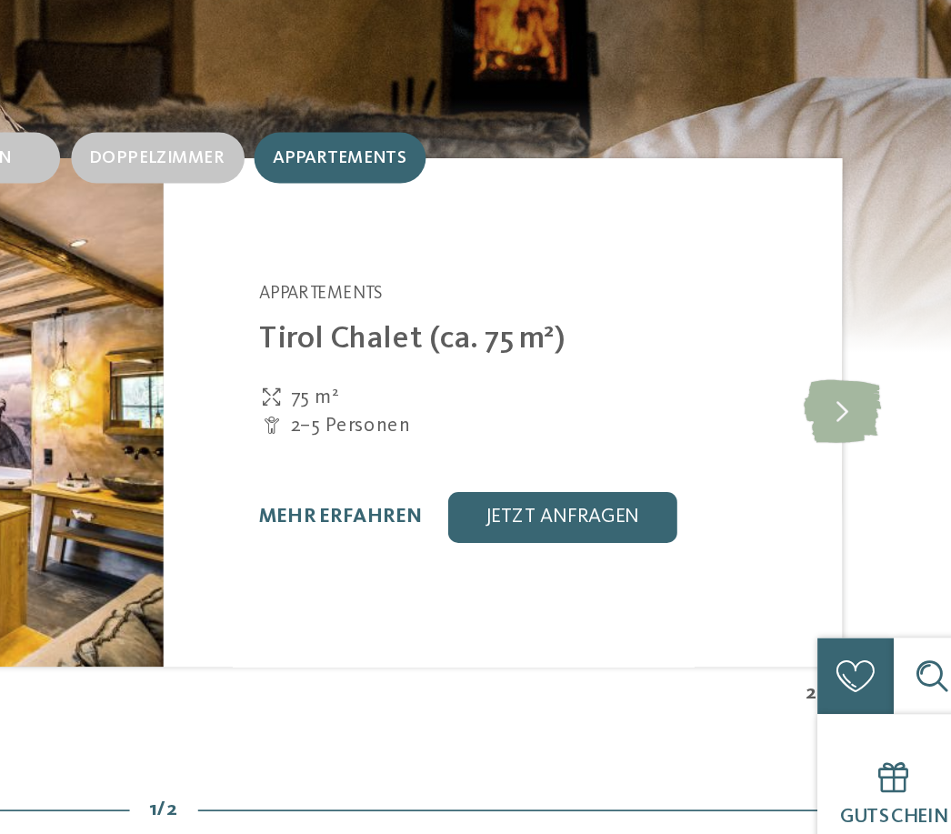
click at [842, 541] on icon at bounding box center [864, 559] width 45 height 36
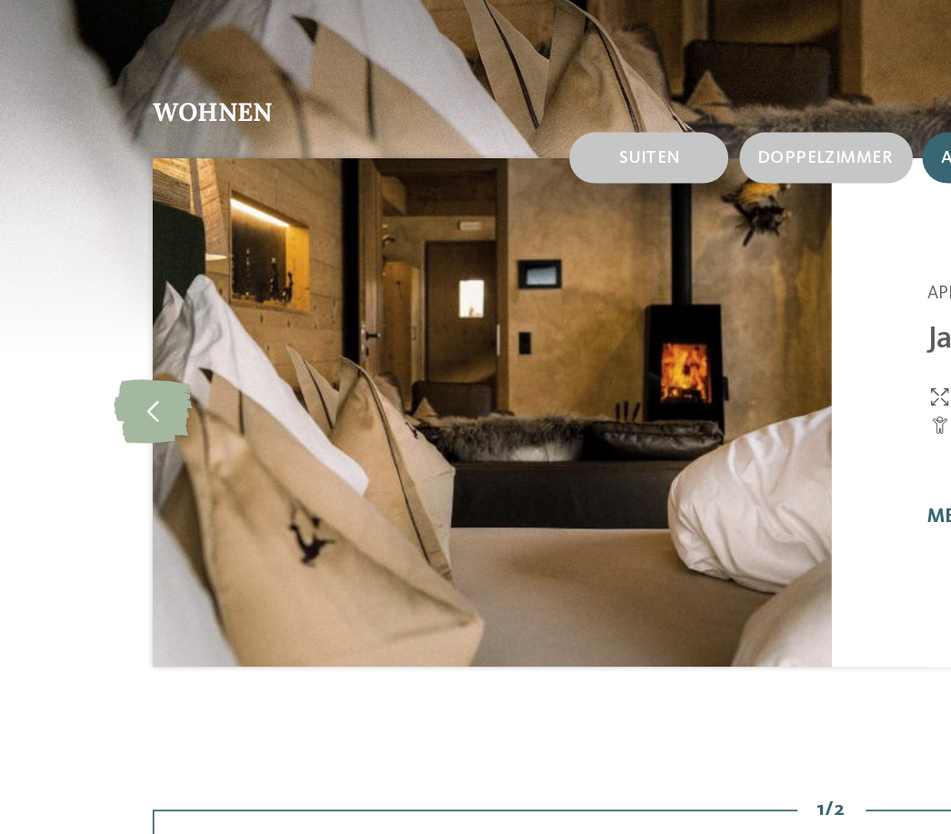
click at [158, 414] on img at bounding box center [281, 559] width 388 height 291
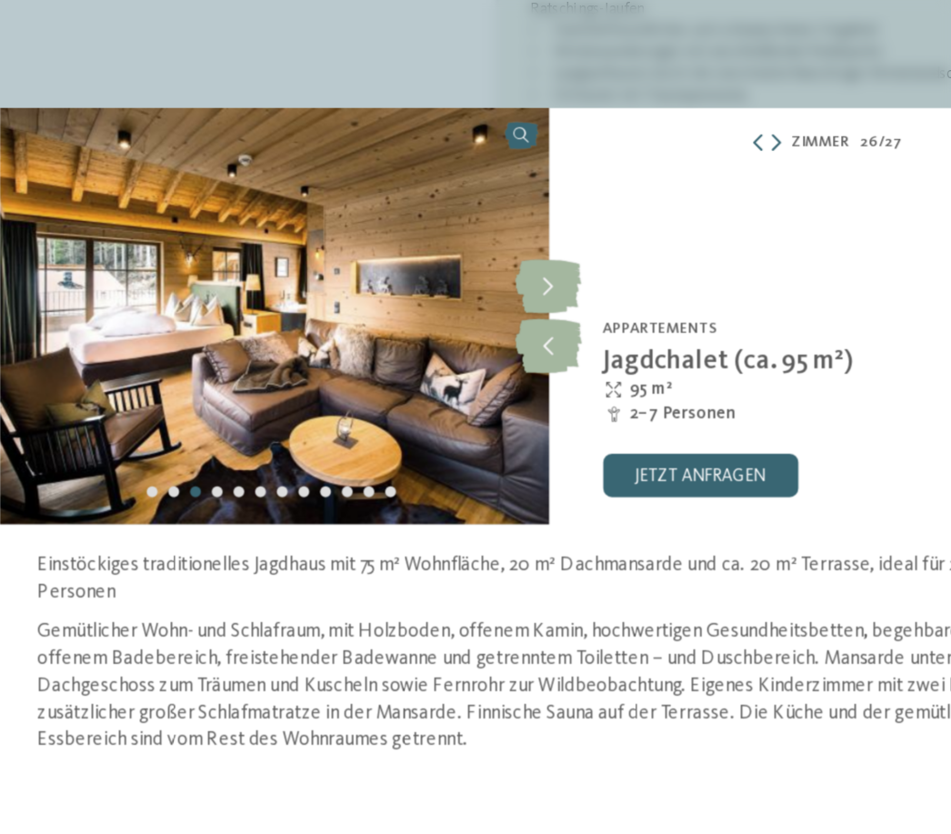
scroll to position [1576, 0]
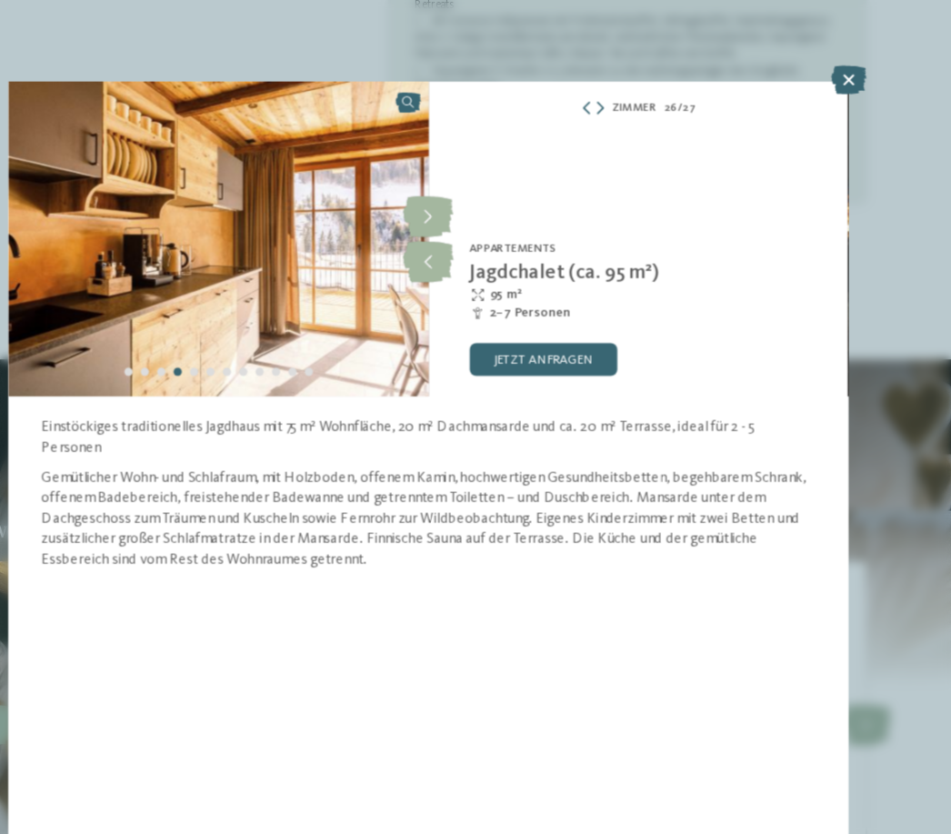
click at [454, 225] on icon at bounding box center [476, 233] width 45 height 36
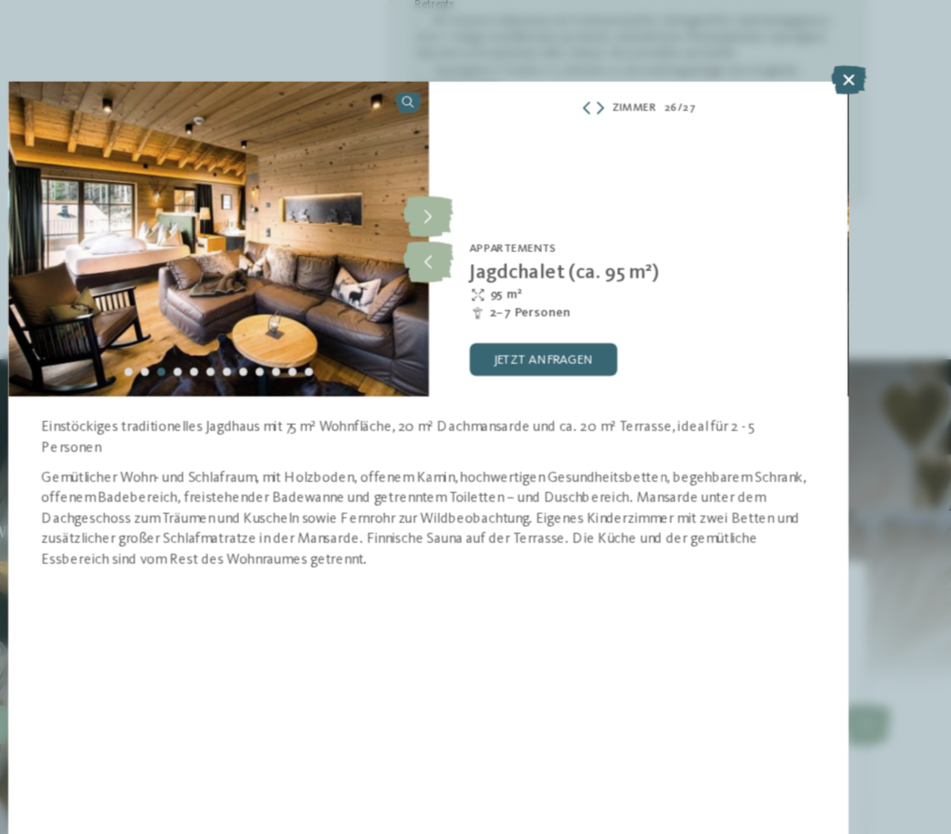
click at [454, 186] on icon at bounding box center [476, 193] width 45 height 36
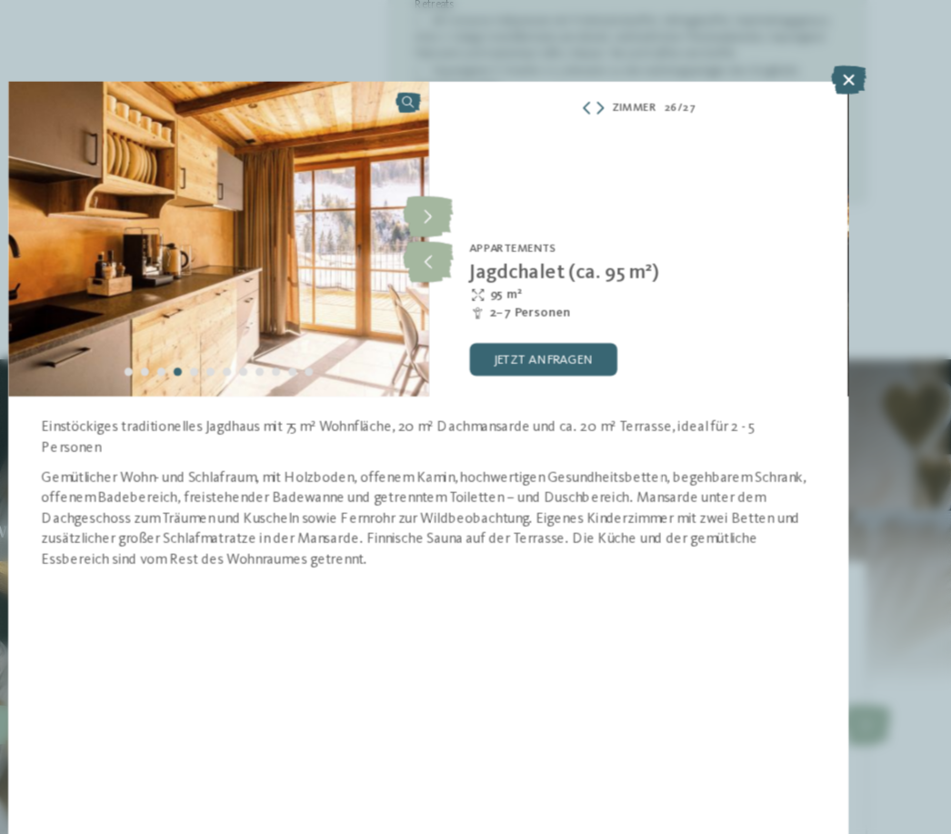
click at [454, 187] on icon at bounding box center [476, 193] width 45 height 36
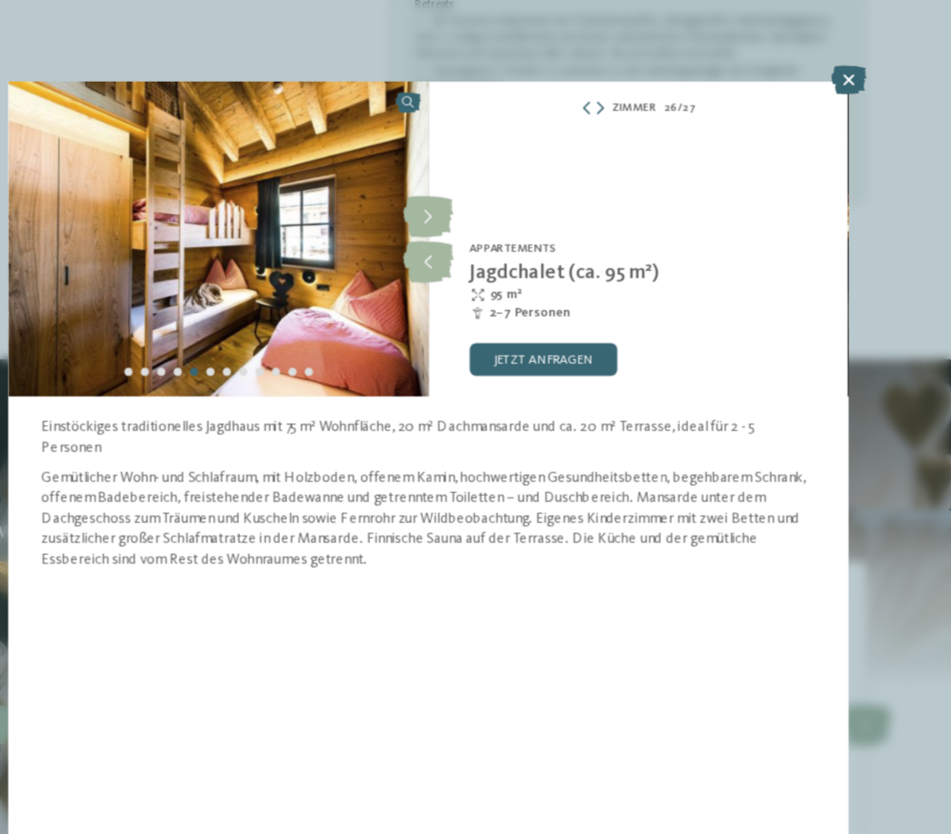
click at [454, 180] on icon at bounding box center [476, 193] width 45 height 36
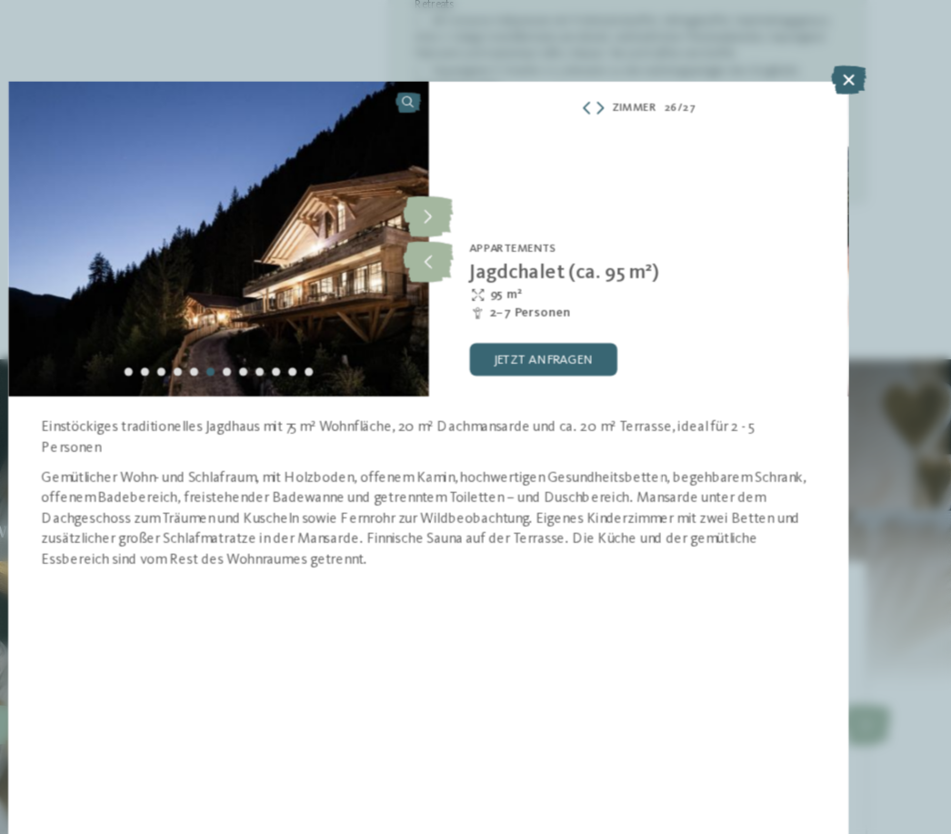
click at [454, 175] on icon at bounding box center [476, 193] width 45 height 36
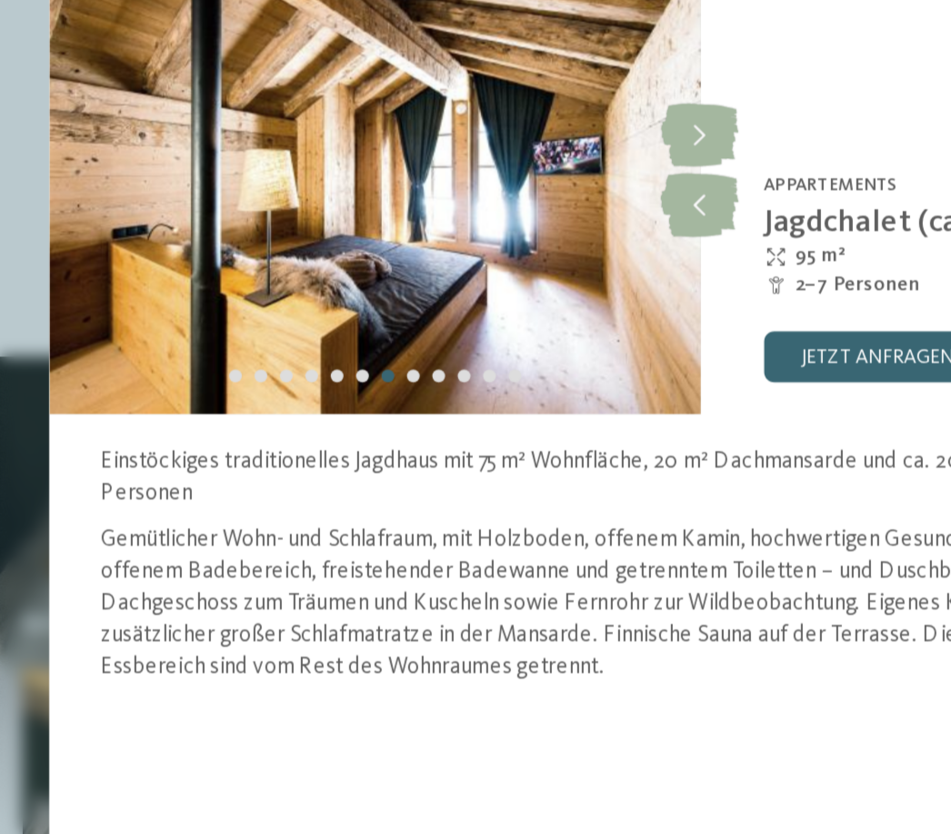
click at [454, 175] on icon at bounding box center [476, 193] width 45 height 36
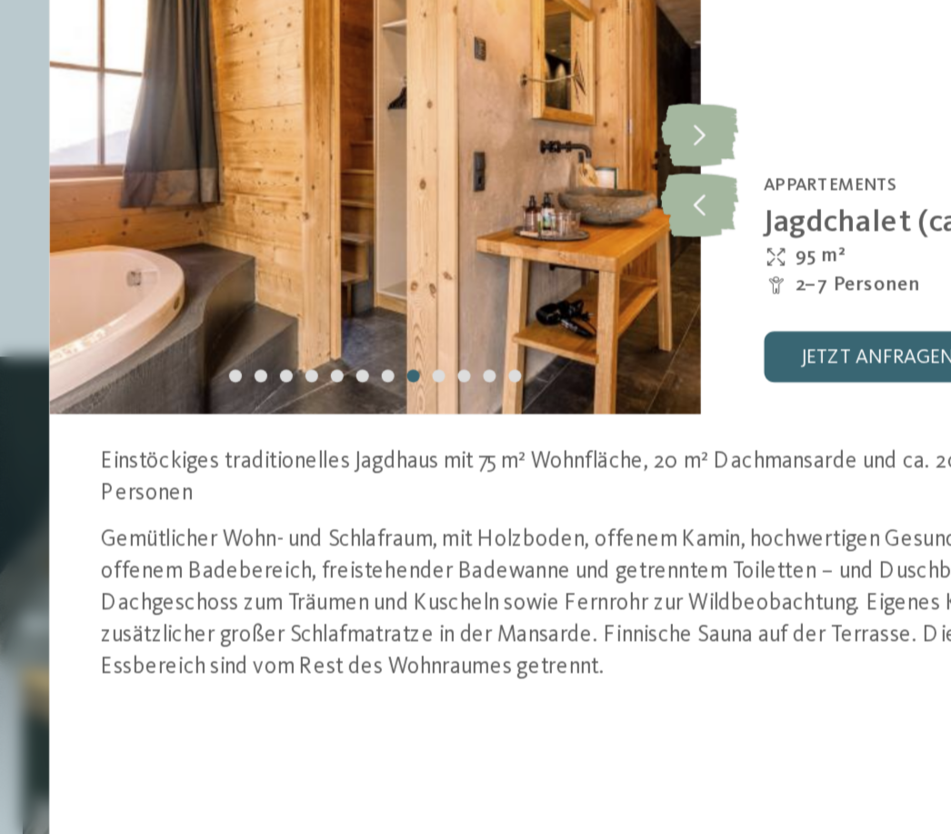
click at [454, 175] on icon at bounding box center [476, 193] width 45 height 36
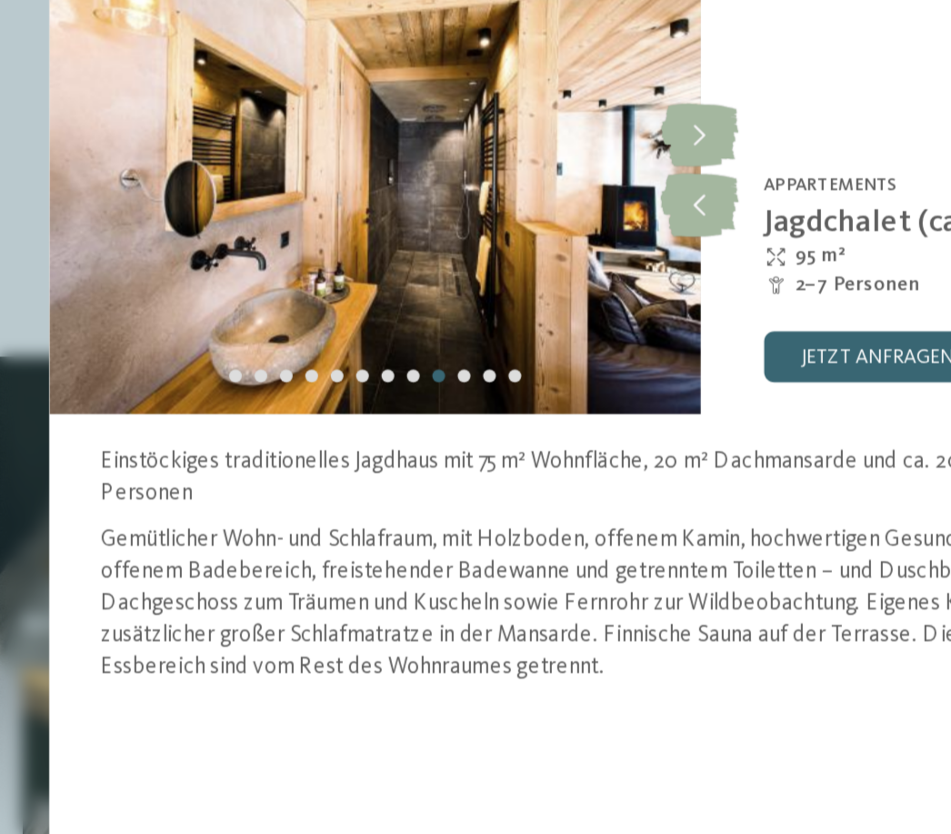
click at [454, 175] on icon at bounding box center [476, 193] width 45 height 36
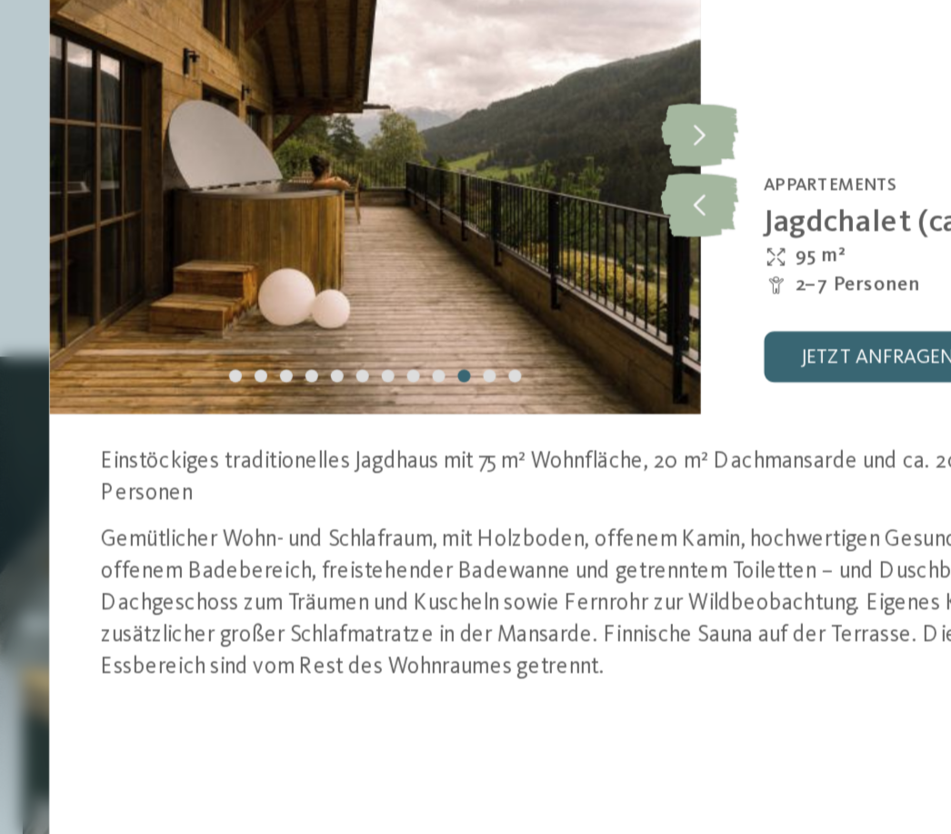
click at [454, 175] on icon at bounding box center [476, 193] width 45 height 36
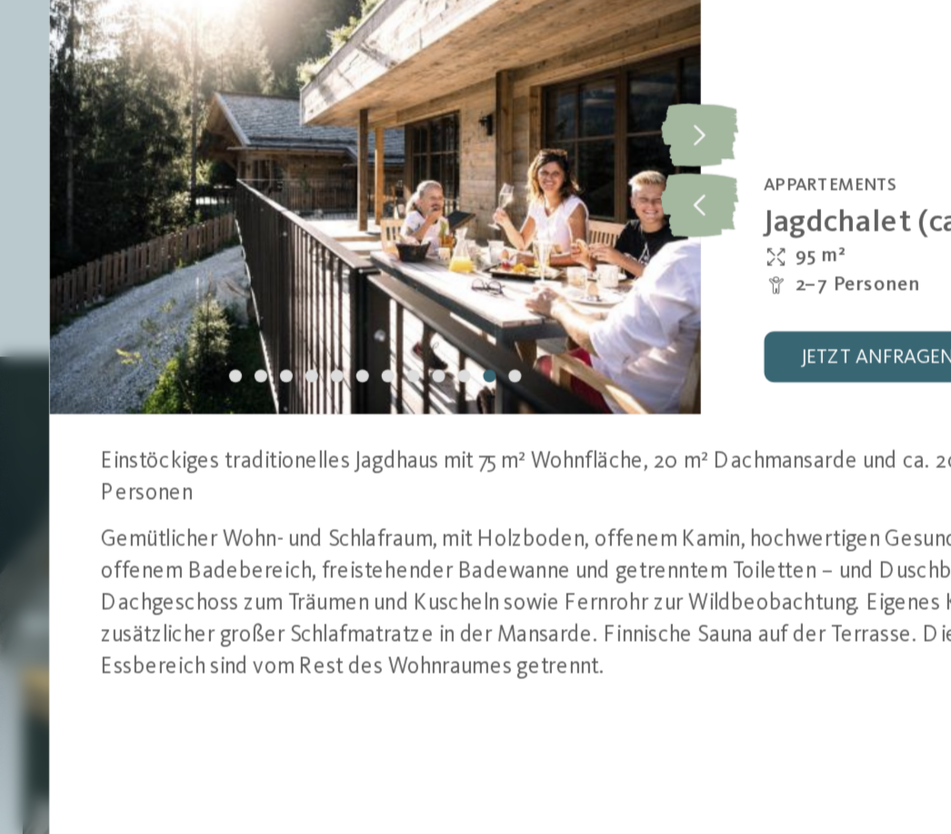
click at [454, 175] on icon at bounding box center [476, 193] width 45 height 36
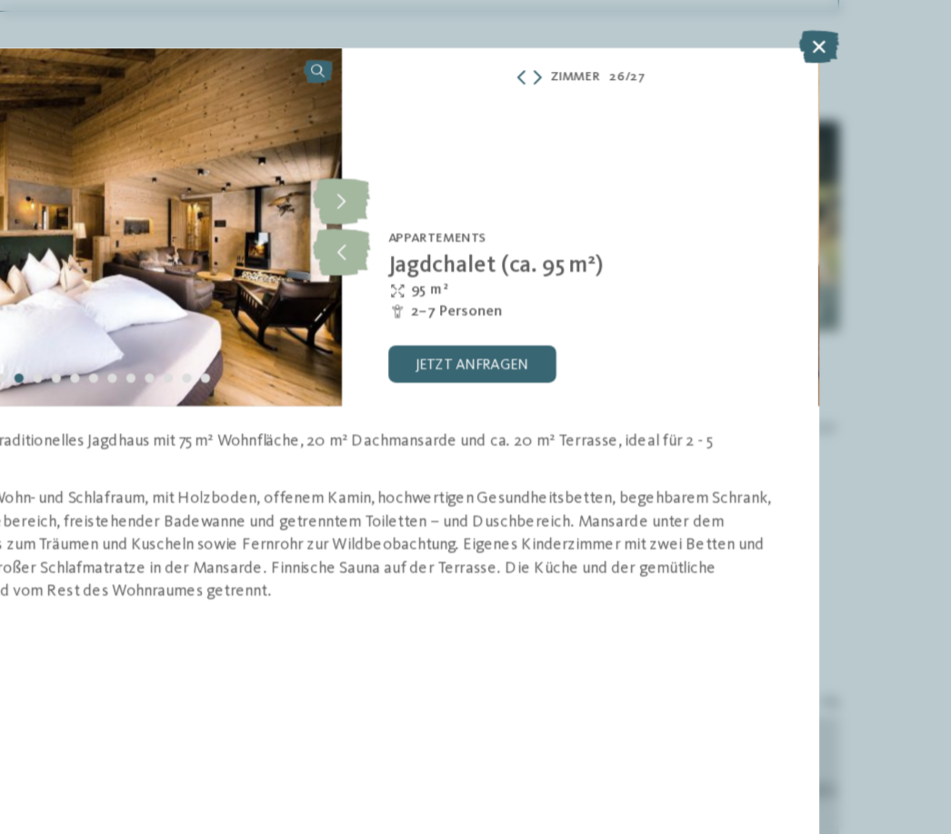
scroll to position [2547, 0]
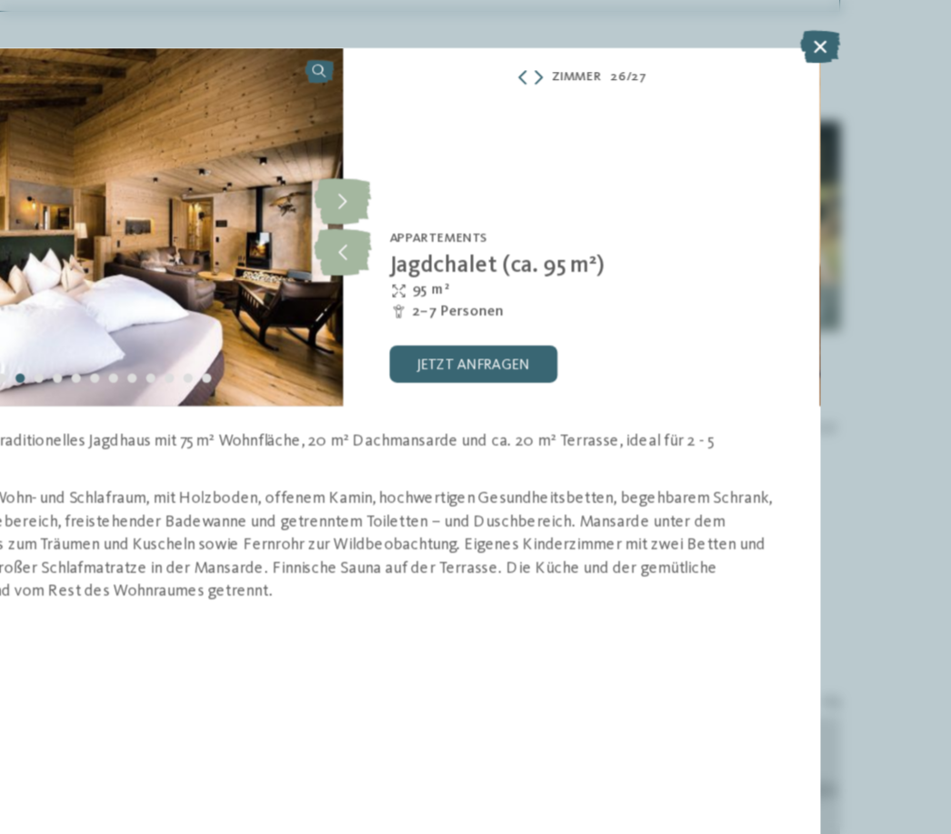
click at [833, 59] on icon at bounding box center [848, 71] width 31 height 25
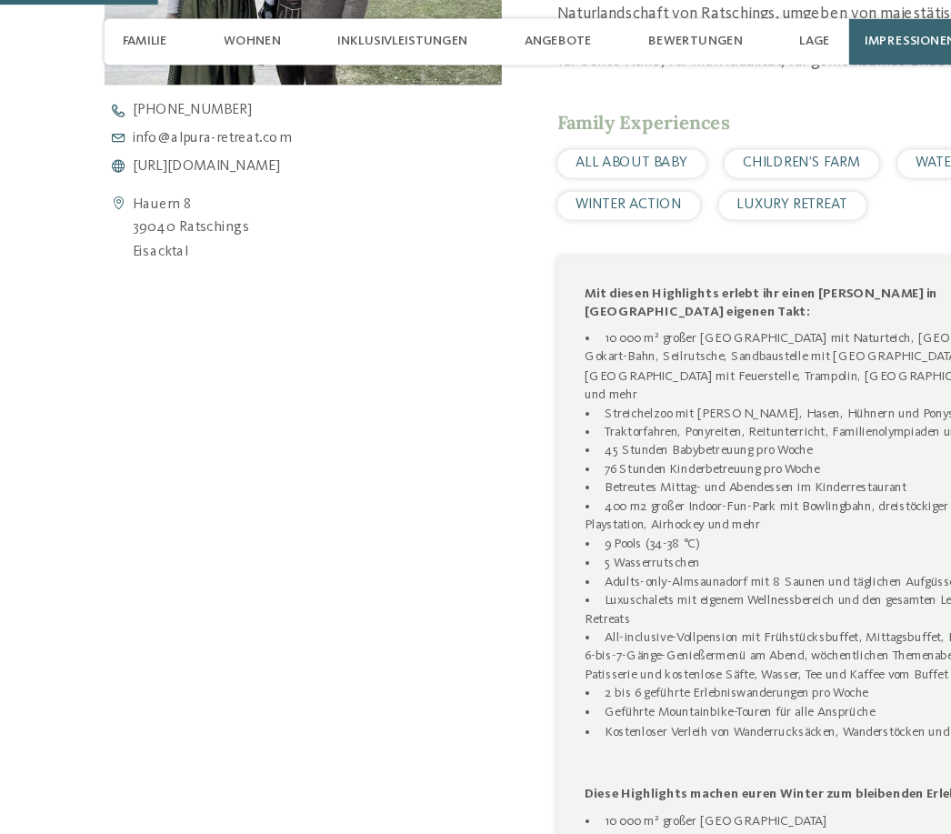
scroll to position [761, 0]
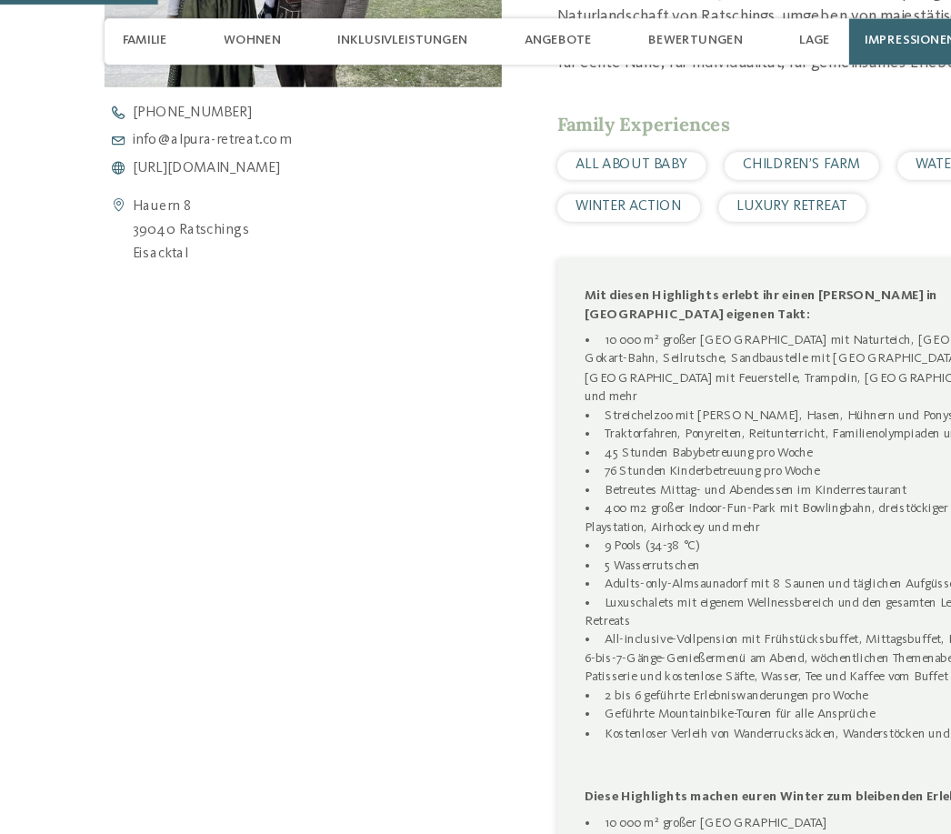
click at [328, 27] on span "Inklusivleistungen" at bounding box center [321, 32] width 102 height 12
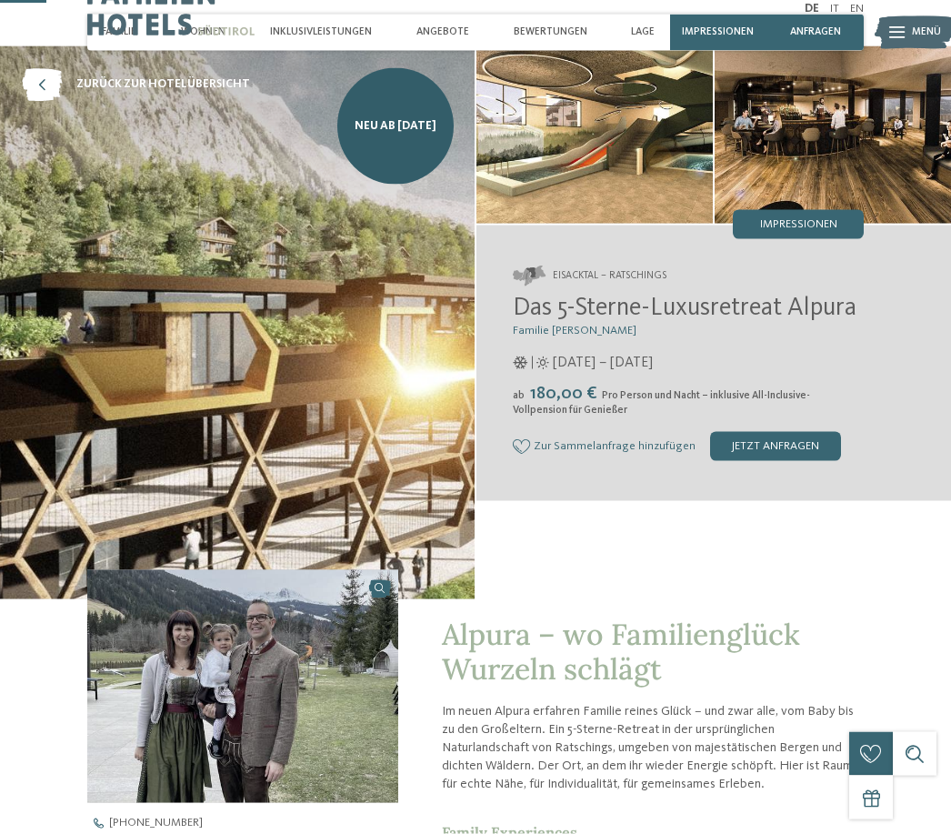
scroll to position [0, 0]
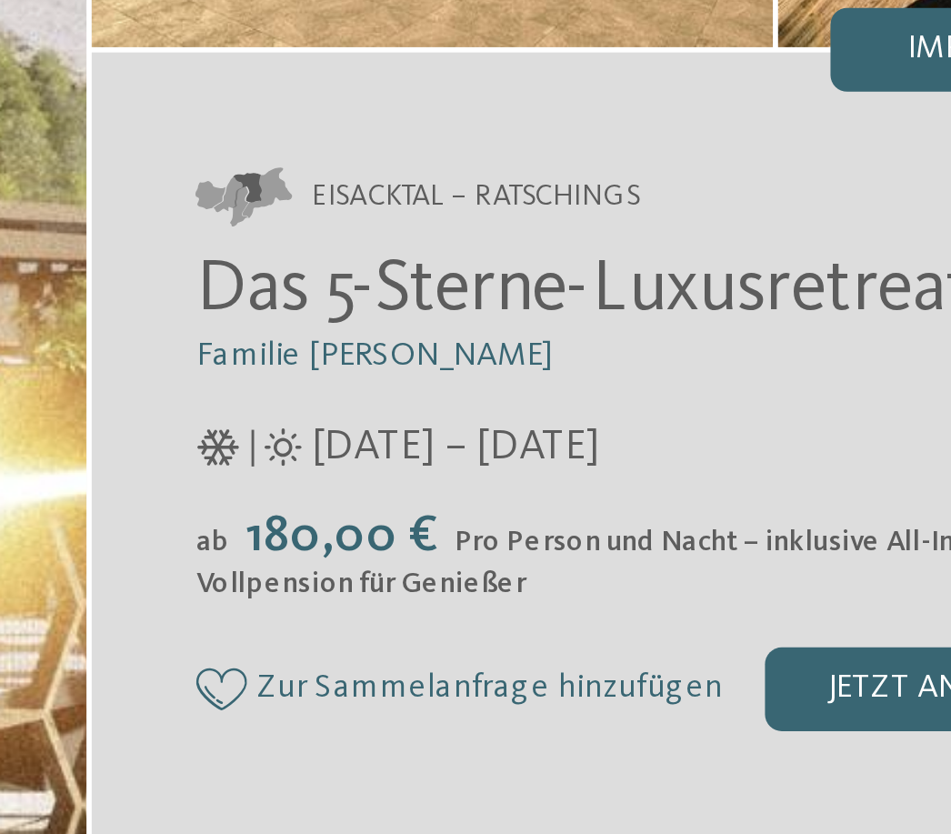
click at [476, 305] on section "Eisacktal – Ratschings Das 5-Sterne-Luxusretreat Alpura Familie Eisendle ab" at bounding box center [713, 389] width 475 height 275
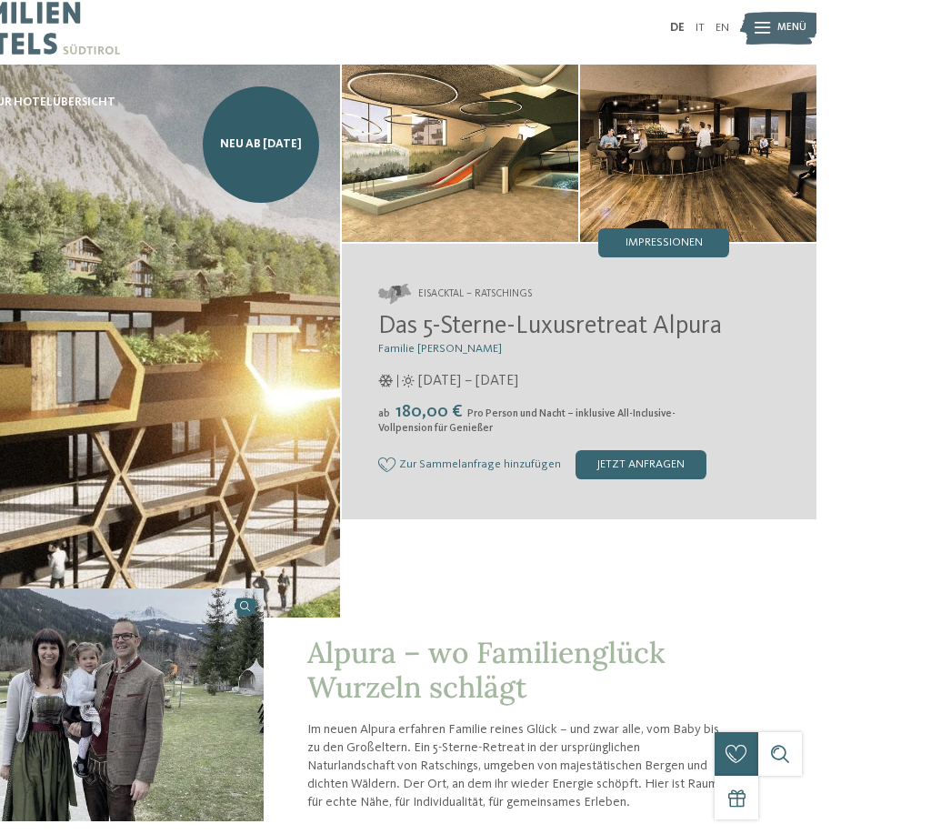
scroll to position [49, 0]
